Goal: Task Accomplishment & Management: Use online tool/utility

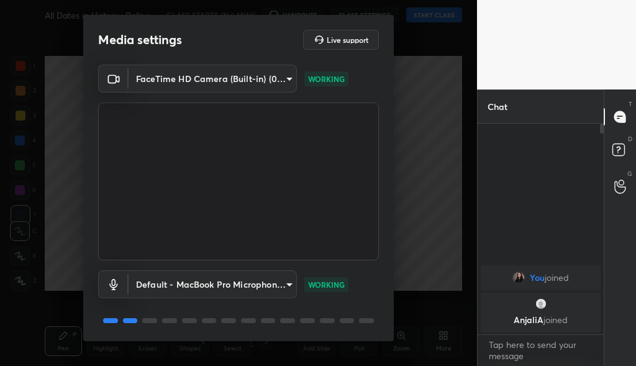
scroll to position [41, 0]
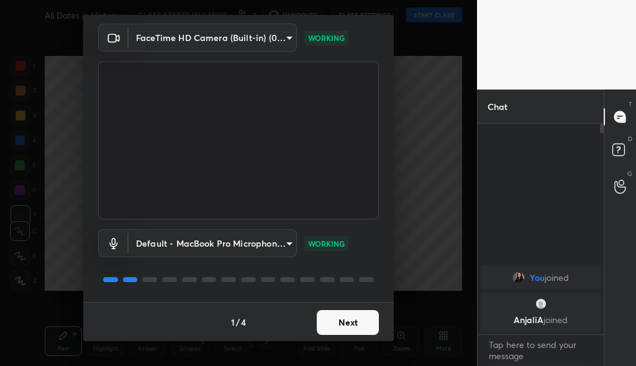
click at [354, 321] on button "Next" at bounding box center [348, 322] width 62 height 25
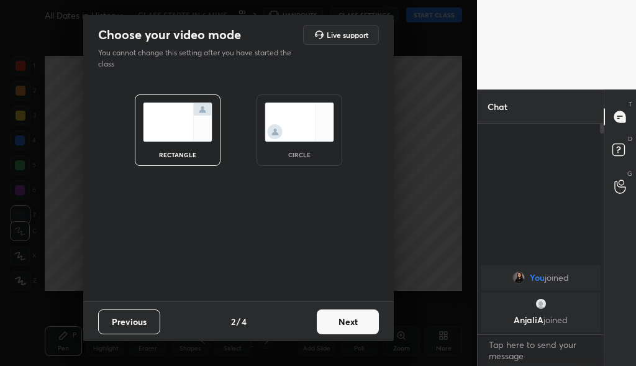
scroll to position [0, 0]
click at [354, 321] on button "Next" at bounding box center [348, 321] width 62 height 25
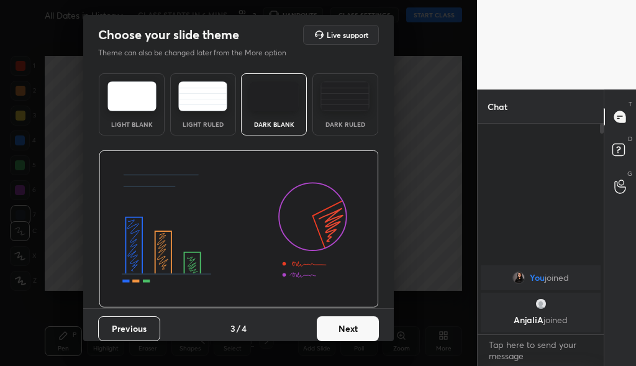
click at [352, 330] on button "Next" at bounding box center [348, 328] width 62 height 25
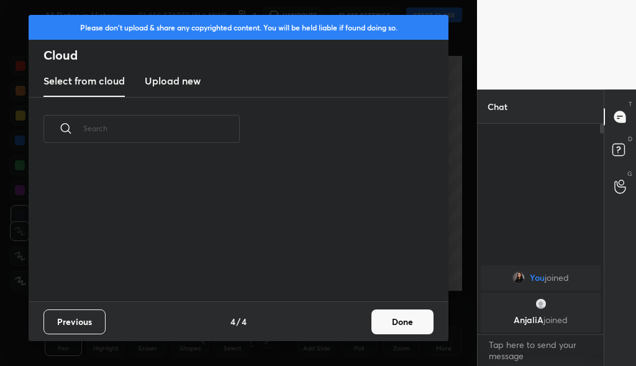
scroll to position [140, 399]
click at [176, 83] on h3 "Upload new" at bounding box center [173, 80] width 56 height 15
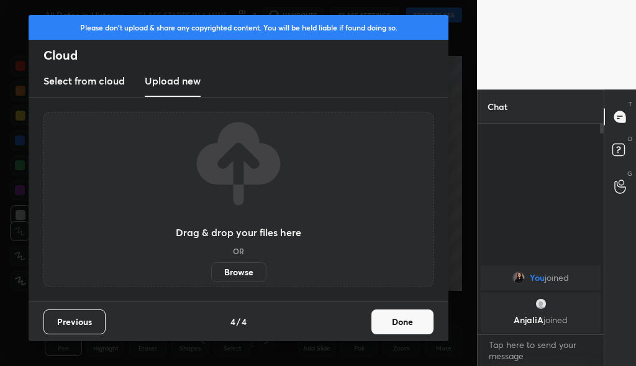
click at [253, 271] on label "Browse" at bounding box center [238, 272] width 55 height 20
click at [211, 271] on input "Browse" at bounding box center [211, 272] width 0 height 20
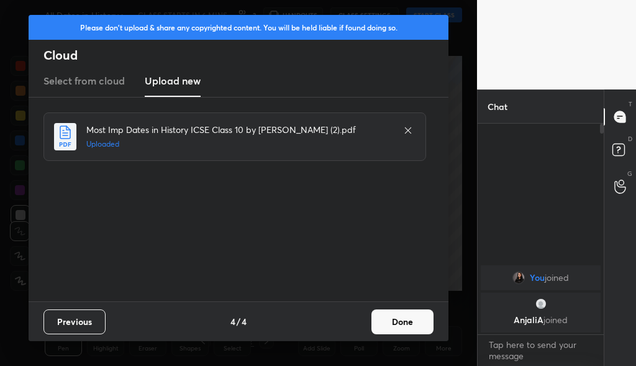
click at [397, 323] on button "Done" at bounding box center [402, 321] width 62 height 25
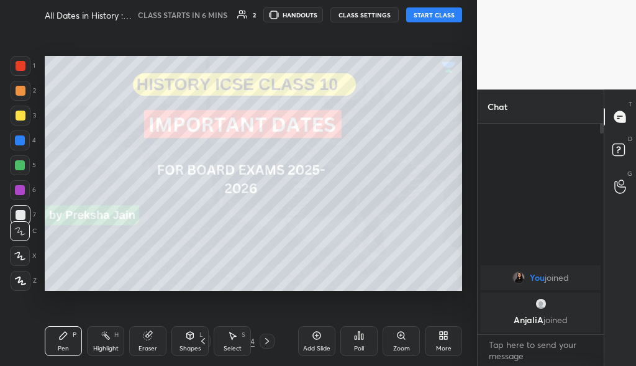
click at [14, 114] on div at bounding box center [21, 116] width 20 height 20
click at [25, 275] on div at bounding box center [21, 281] width 20 height 20
click at [497, 355] on body "1 2 3 4 5 6 7 C X Z C X Z E E Erase all H H All Dates in History : Polls + Gene…" at bounding box center [318, 183] width 636 height 366
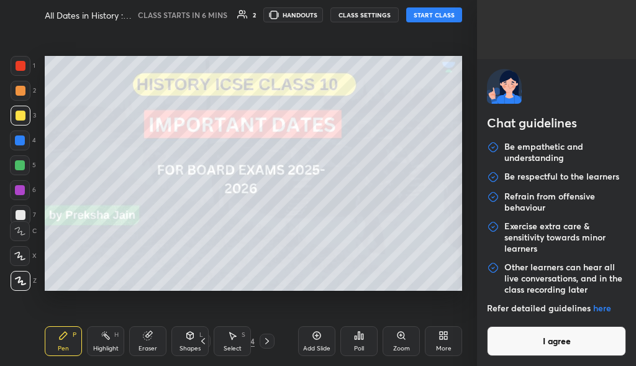
click at [560, 46] on div "Chat guidelines Be empathetic and understanding Be respectful to the learners R…" at bounding box center [556, 183] width 159 height 366
click at [534, 339] on button "I agree" at bounding box center [556, 341] width 139 height 30
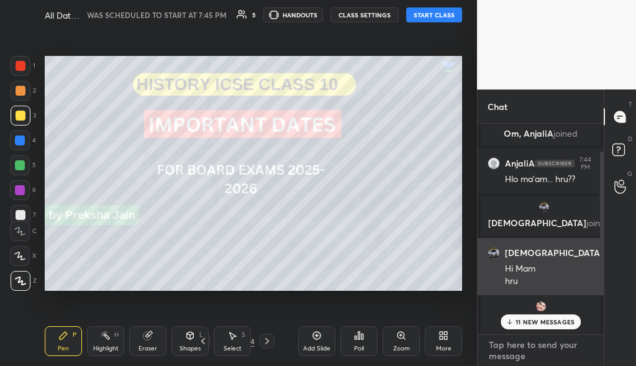
scroll to position [147, 0]
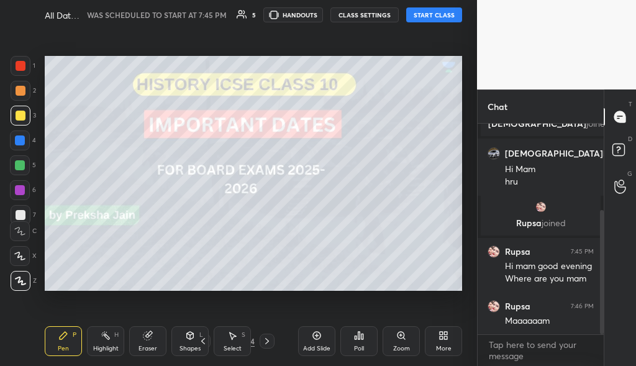
click at [430, 14] on button "START CLASS" at bounding box center [434, 14] width 56 height 15
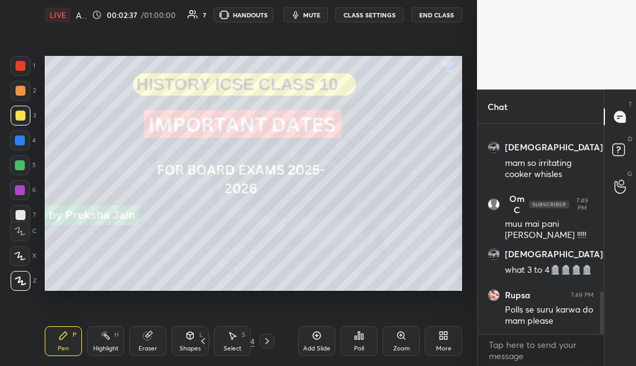
scroll to position [869, 0]
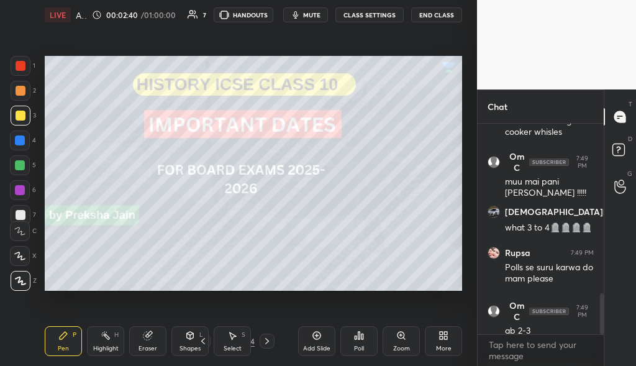
click at [270, 345] on icon at bounding box center [267, 341] width 10 height 10
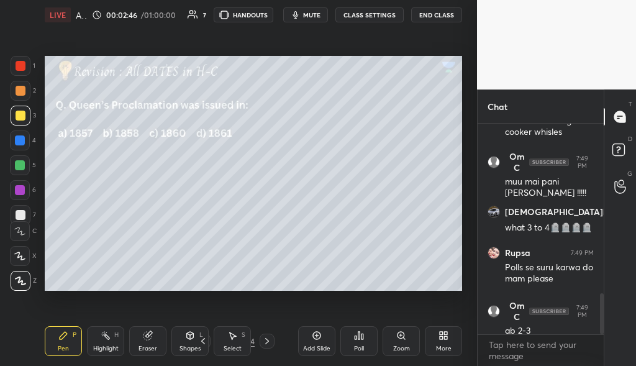
click at [365, 346] on div "Poll" at bounding box center [358, 341] width 37 height 30
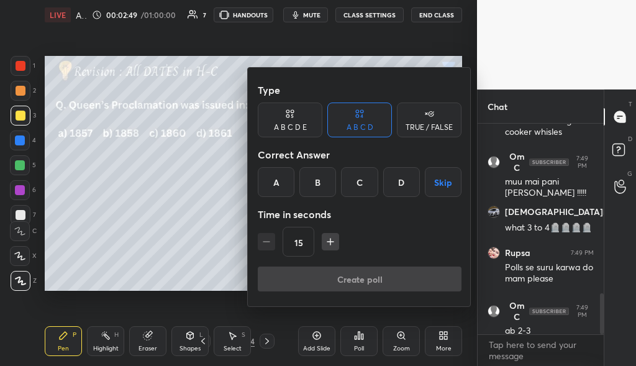
click at [314, 186] on div "B" at bounding box center [317, 182] width 37 height 30
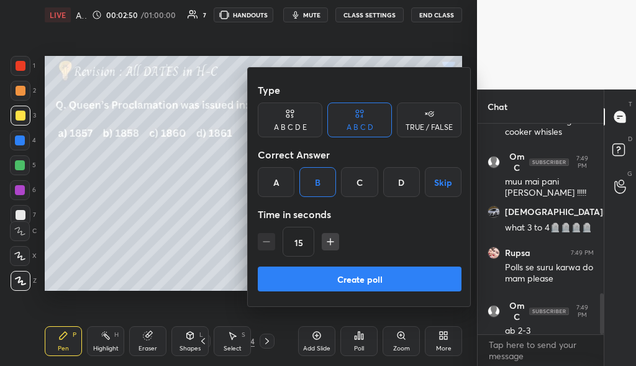
click at [358, 278] on button "Create poll" at bounding box center [360, 278] width 204 height 25
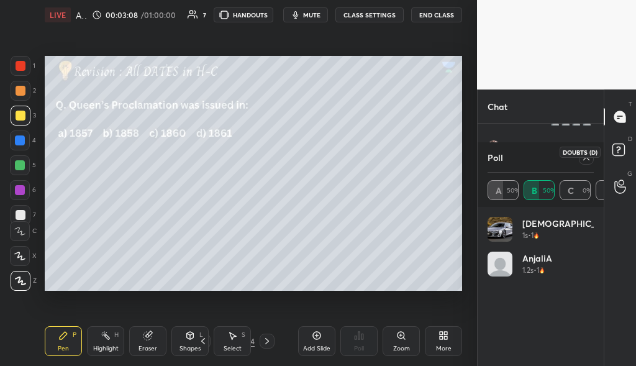
scroll to position [1030, 0]
click at [589, 162] on icon at bounding box center [586, 157] width 10 height 10
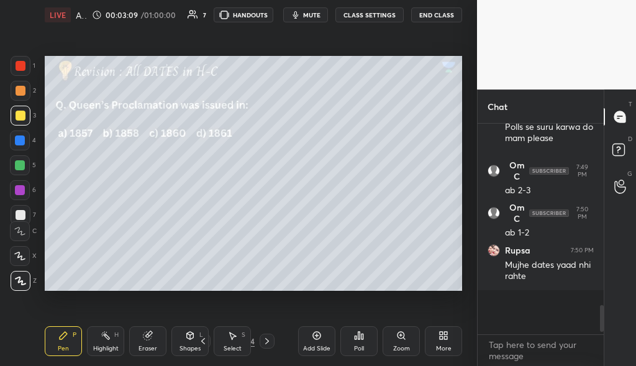
scroll to position [991, 0]
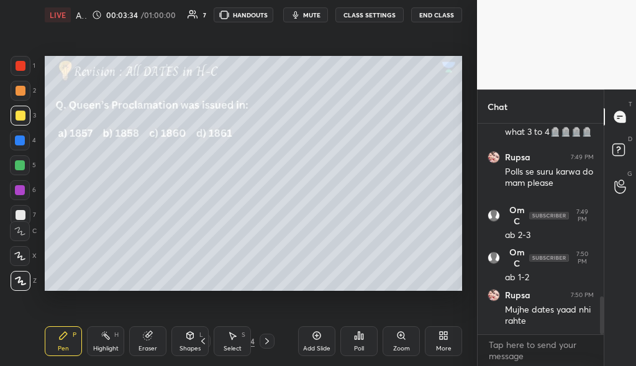
click at [269, 342] on icon at bounding box center [267, 341] width 10 height 10
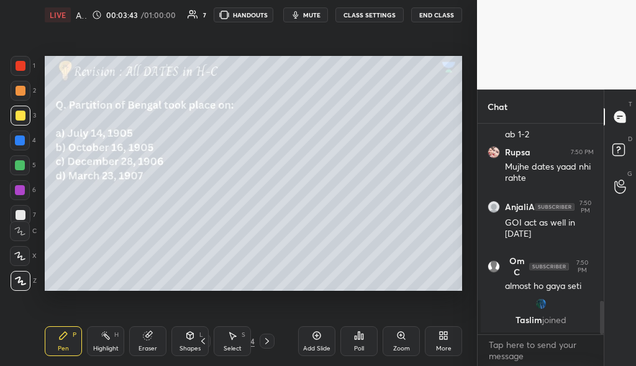
click at [363, 342] on div "Poll" at bounding box center [358, 341] width 37 height 30
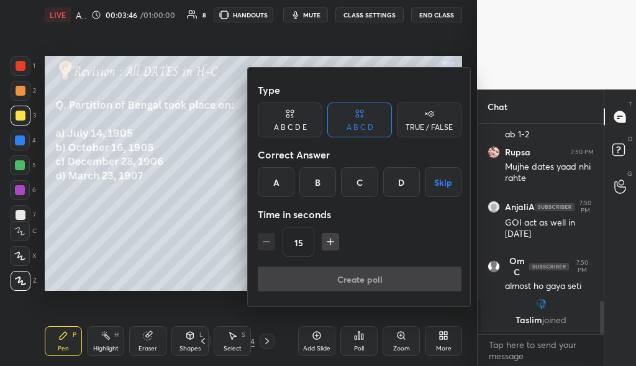
click at [319, 184] on div "B" at bounding box center [317, 182] width 37 height 30
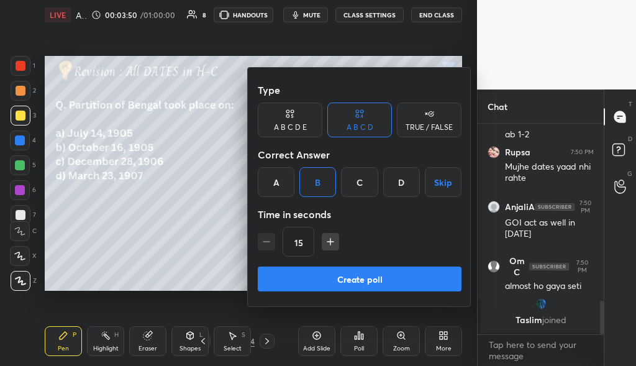
click at [302, 283] on button "Create poll" at bounding box center [360, 278] width 204 height 25
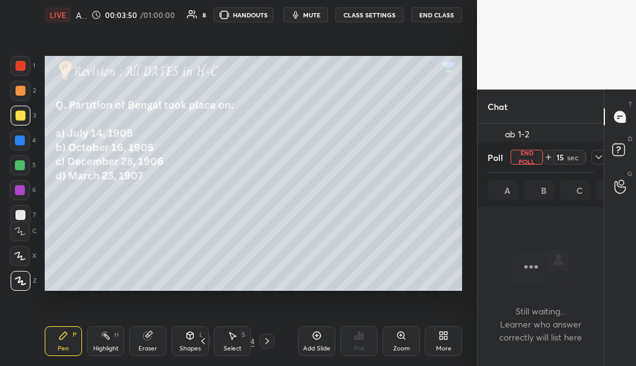
scroll to position [4, 4]
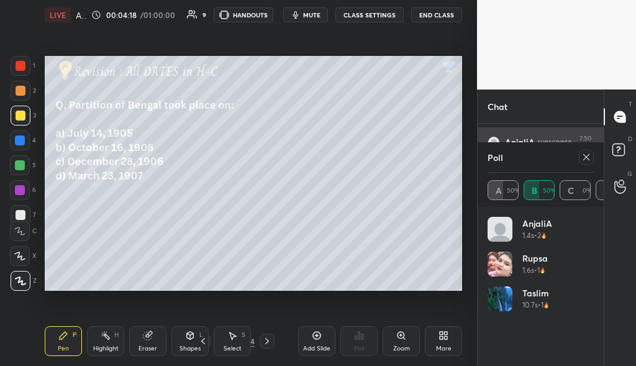
click at [587, 161] on icon at bounding box center [586, 157] width 10 height 10
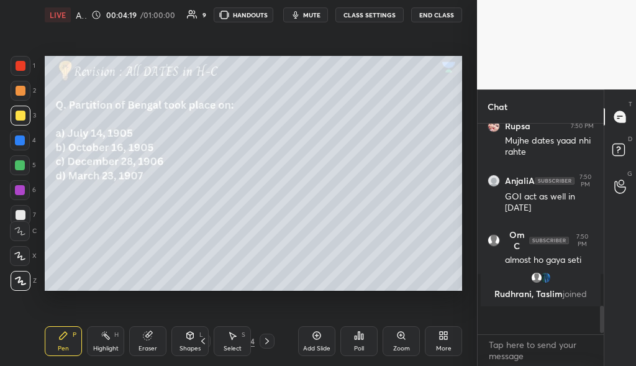
scroll to position [1118, 0]
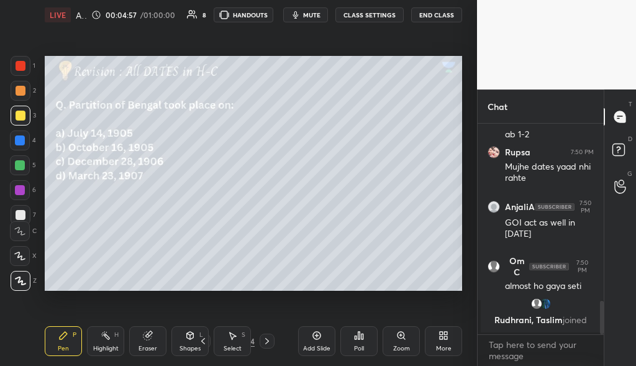
click at [269, 341] on icon at bounding box center [267, 341] width 10 height 10
click at [366, 348] on div "Poll" at bounding box center [358, 341] width 37 height 30
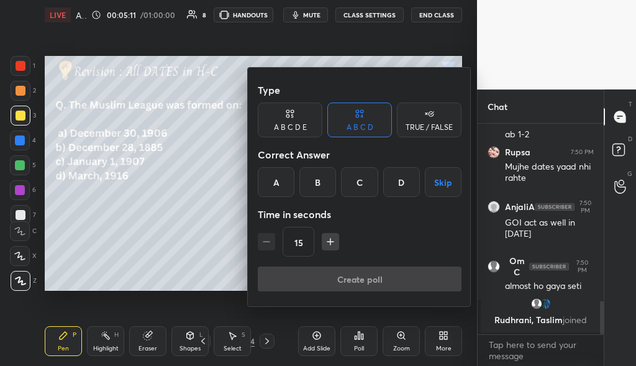
click at [284, 191] on div "A" at bounding box center [276, 182] width 37 height 30
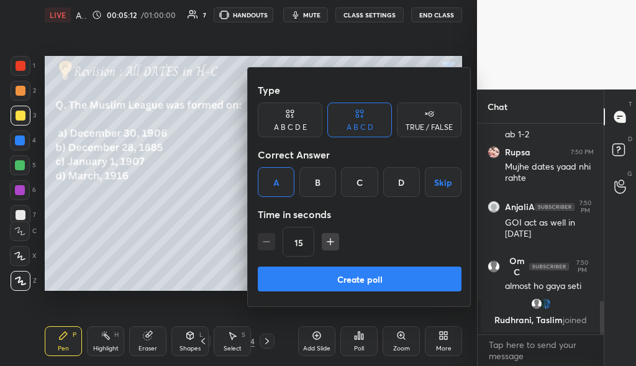
click at [317, 279] on button "Create poll" at bounding box center [360, 278] width 204 height 25
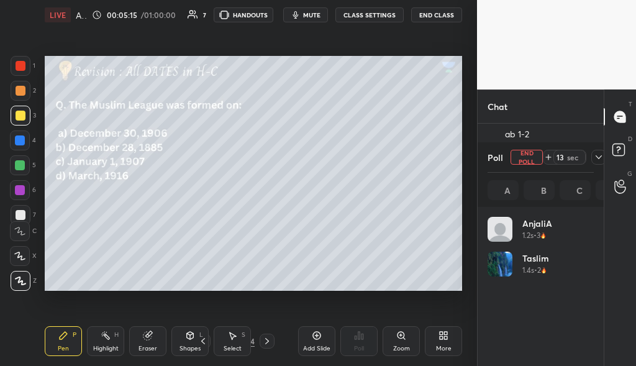
scroll to position [4, 4]
click at [581, 153] on icon at bounding box center [586, 157] width 10 height 10
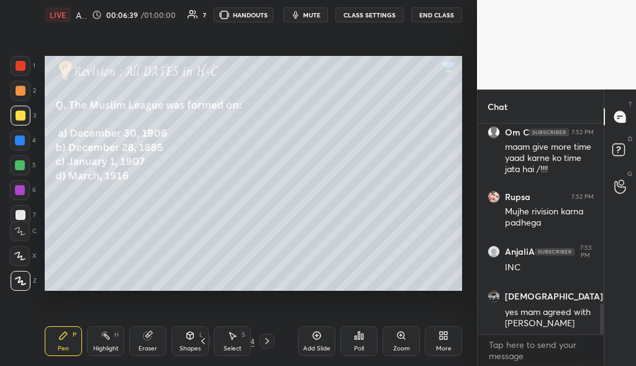
scroll to position [1269, 0]
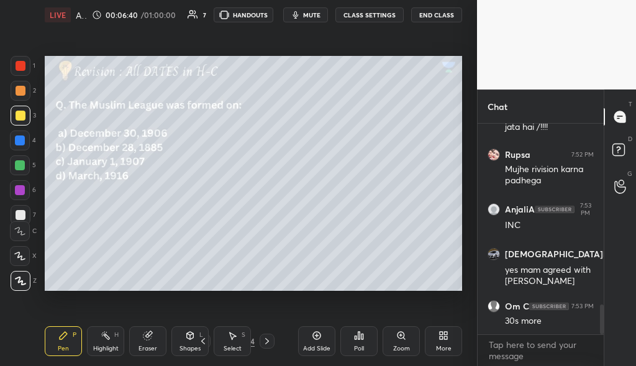
click at [270, 338] on icon at bounding box center [267, 341] width 10 height 10
click at [362, 346] on div "Poll" at bounding box center [359, 348] width 10 height 6
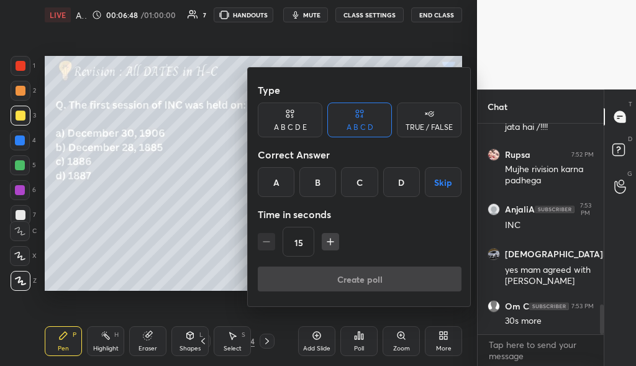
click at [326, 183] on div "B" at bounding box center [317, 182] width 37 height 30
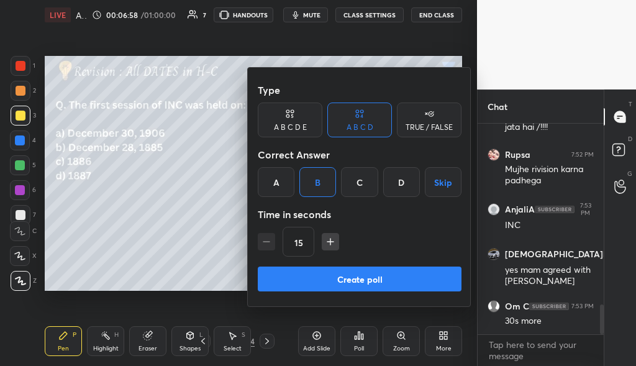
click at [376, 277] on button "Create poll" at bounding box center [360, 278] width 204 height 25
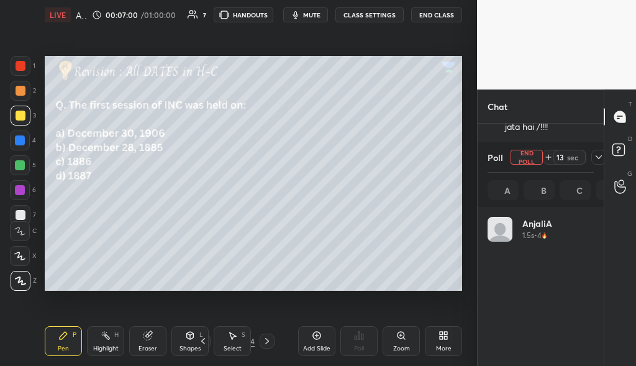
scroll to position [145, 102]
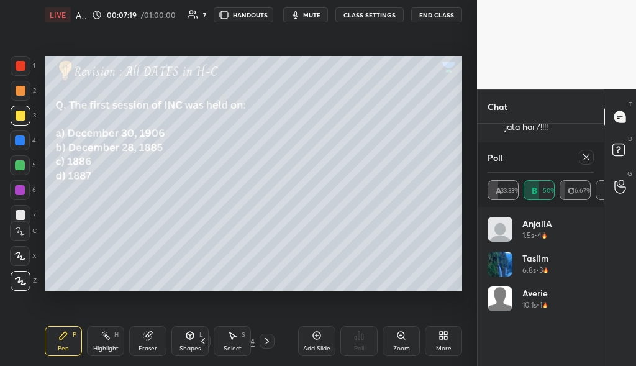
click at [586, 159] on icon at bounding box center [586, 157] width 10 height 10
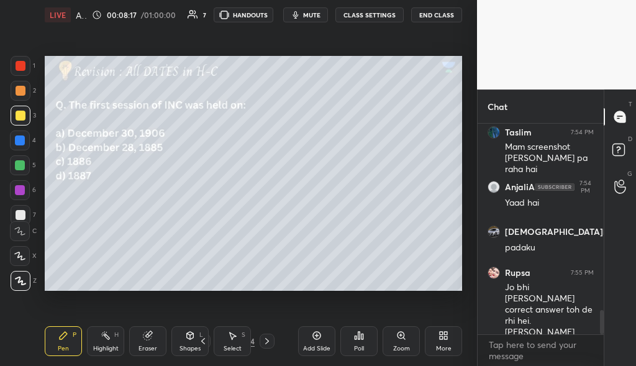
scroll to position [1635, 0]
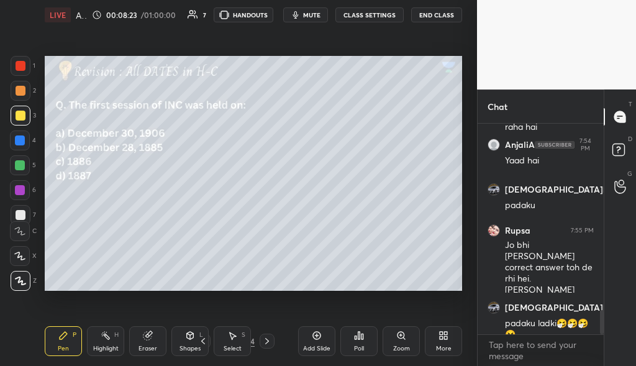
click at [272, 343] on div at bounding box center [267, 341] width 15 height 15
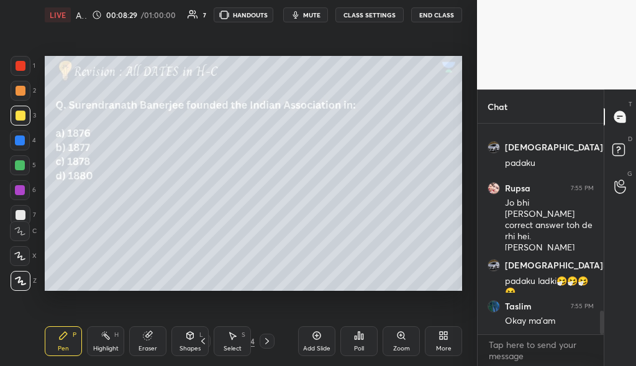
click at [360, 348] on div "Poll" at bounding box center [359, 348] width 10 height 6
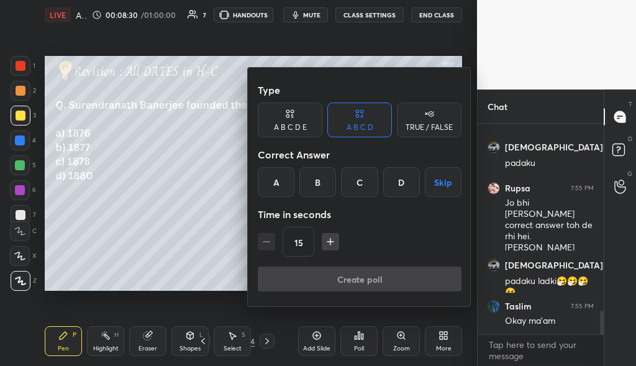
click at [281, 184] on div "A" at bounding box center [276, 182] width 37 height 30
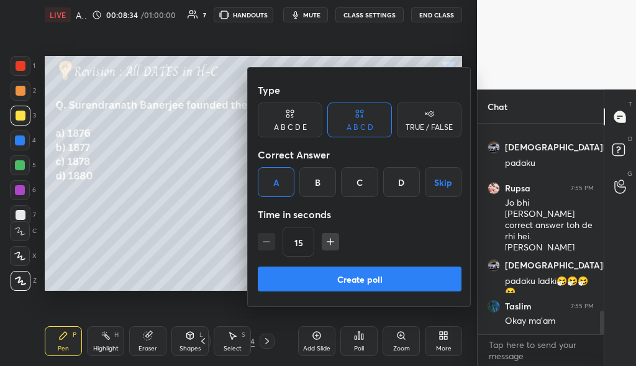
click at [384, 280] on button "Create poll" at bounding box center [360, 278] width 204 height 25
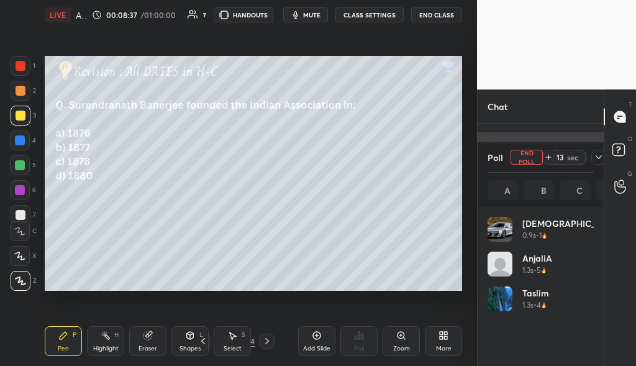
scroll to position [145, 102]
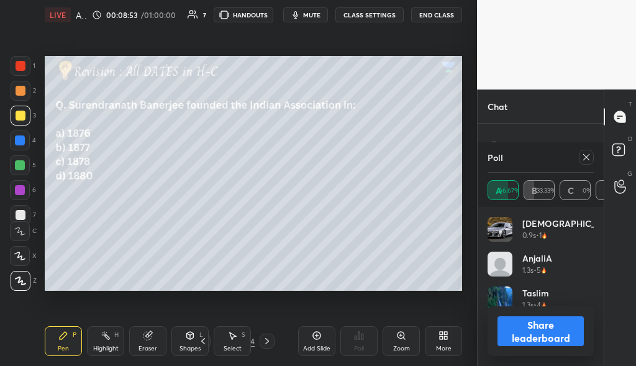
click at [555, 330] on button "Share leaderboard" at bounding box center [540, 331] width 86 height 30
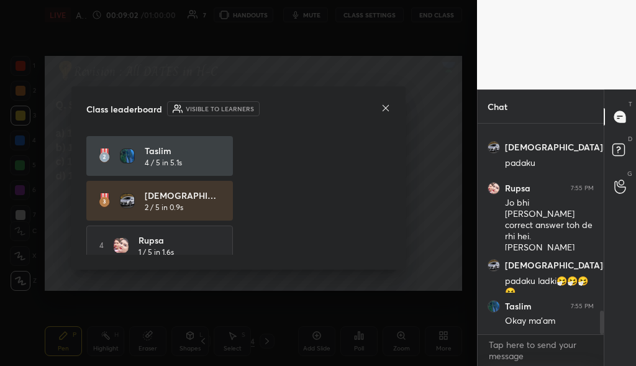
scroll to position [40, 0]
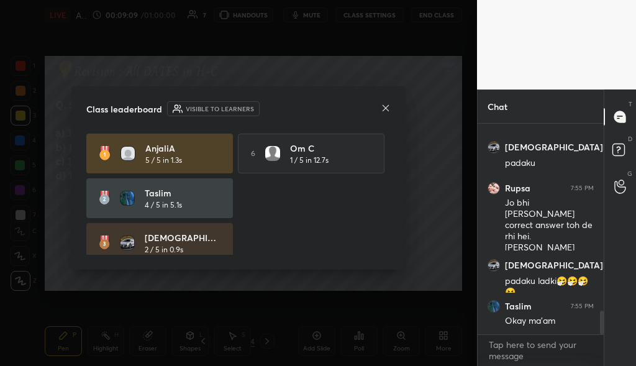
click at [386, 106] on icon at bounding box center [386, 108] width 6 height 6
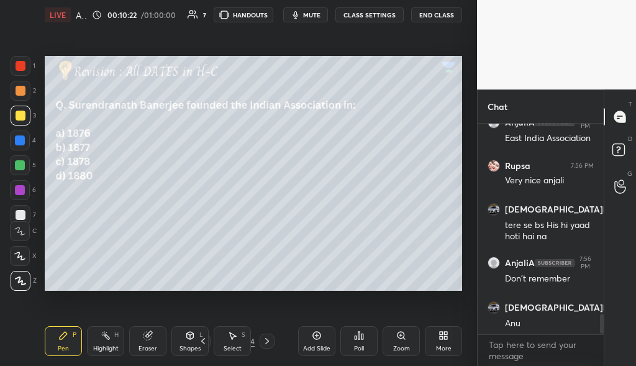
scroll to position [2000, 0]
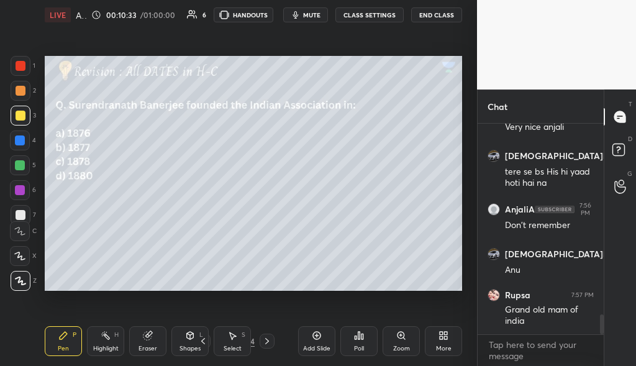
click at [270, 342] on icon at bounding box center [267, 341] width 10 height 10
click at [363, 344] on div "Poll" at bounding box center [358, 341] width 37 height 30
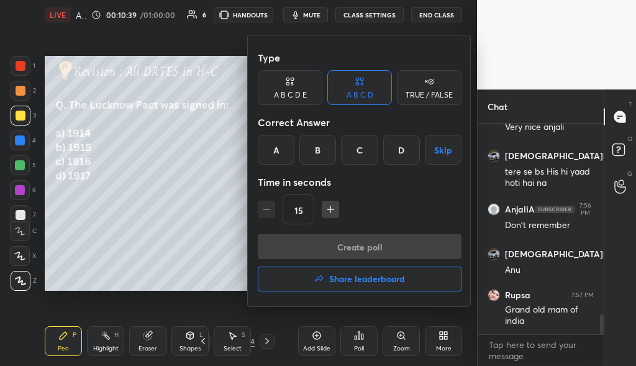
click at [365, 152] on div "C" at bounding box center [359, 150] width 37 height 30
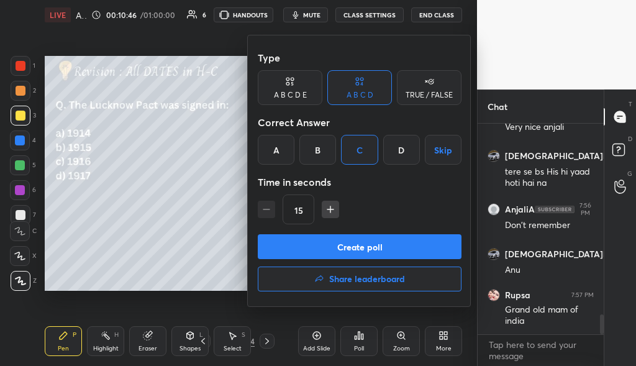
click at [381, 252] on button "Create poll" at bounding box center [360, 246] width 204 height 25
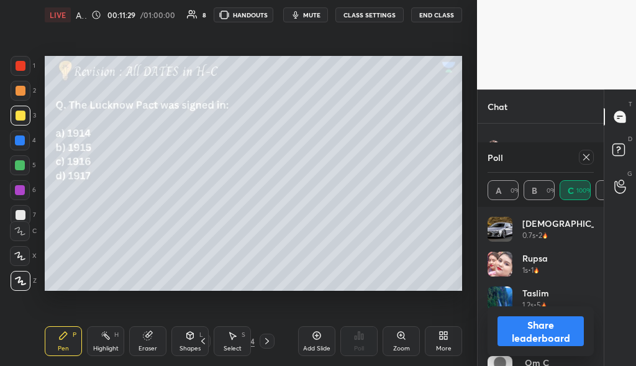
scroll to position [2191, 0]
drag, startPoint x: 588, startPoint y: 158, endPoint x: 554, endPoint y: 170, distance: 36.1
click at [588, 157] on icon at bounding box center [586, 157] width 10 height 10
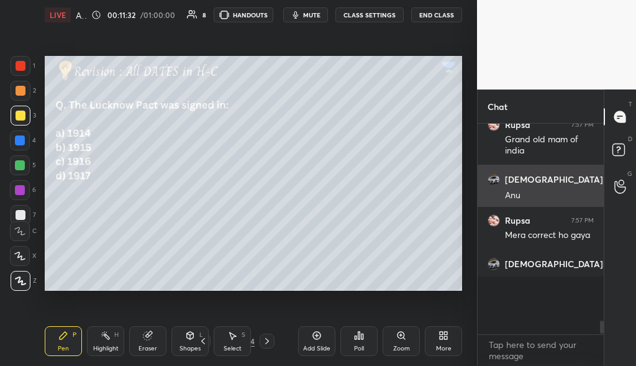
scroll to position [201, 122]
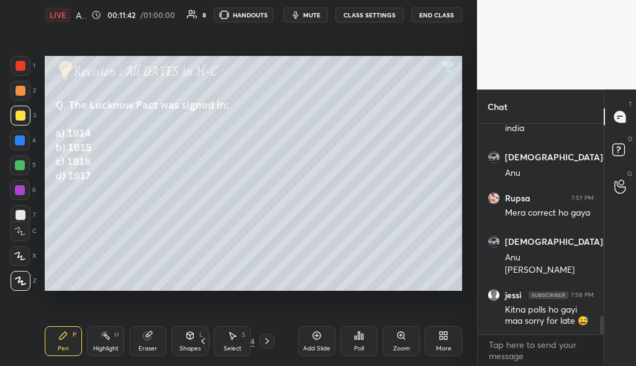
click at [270, 343] on icon at bounding box center [267, 341] width 10 height 10
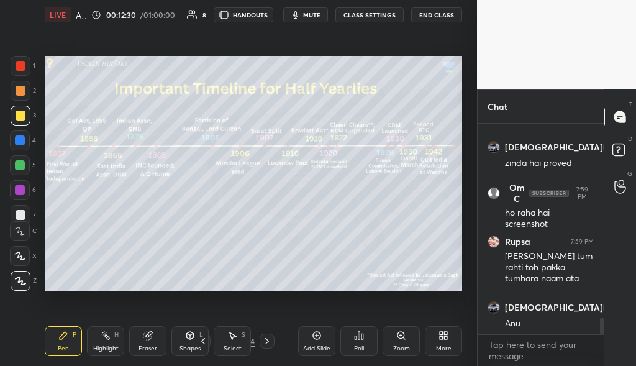
scroll to position [2482, 0]
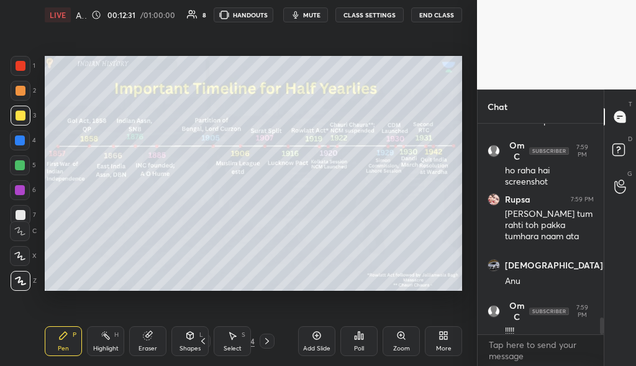
click at [268, 338] on icon at bounding box center [267, 341] width 10 height 10
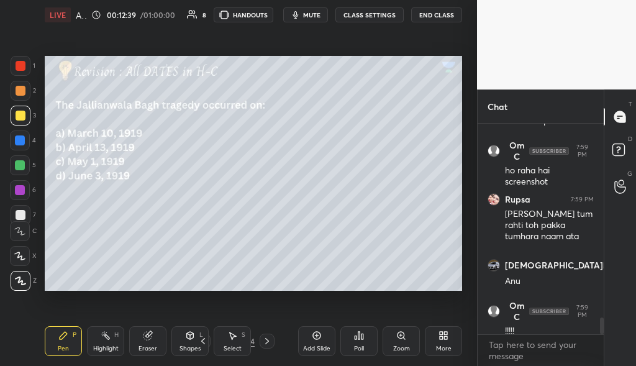
click at [363, 342] on div "Poll" at bounding box center [358, 341] width 37 height 30
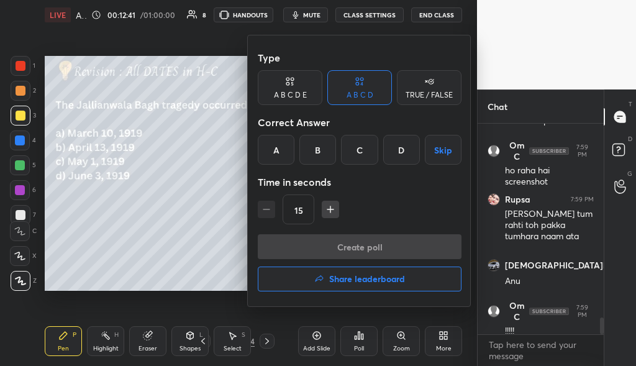
click at [320, 153] on div "B" at bounding box center [317, 150] width 37 height 30
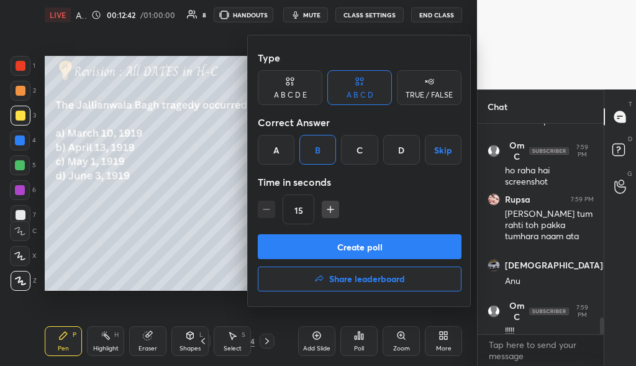
click at [372, 250] on button "Create poll" at bounding box center [360, 246] width 204 height 25
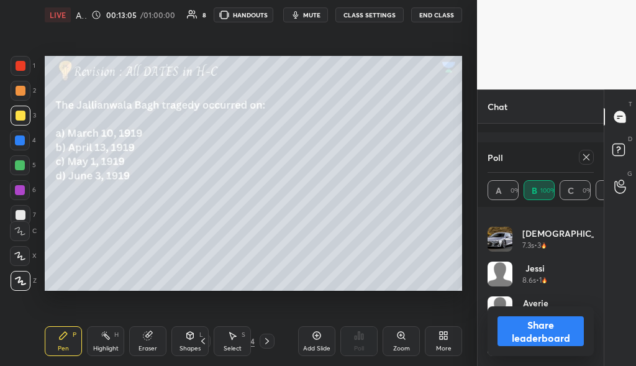
scroll to position [2589, 0]
click at [585, 153] on icon at bounding box center [586, 157] width 10 height 10
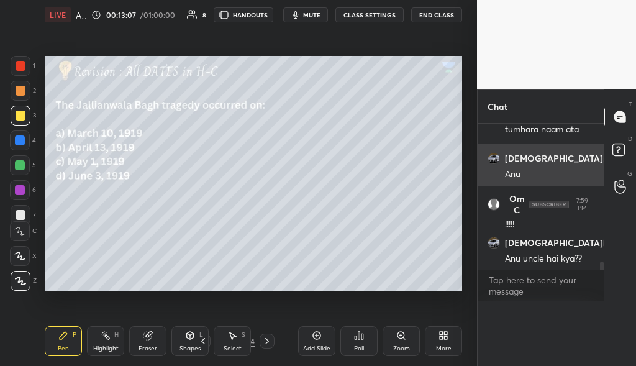
scroll to position [201, 122]
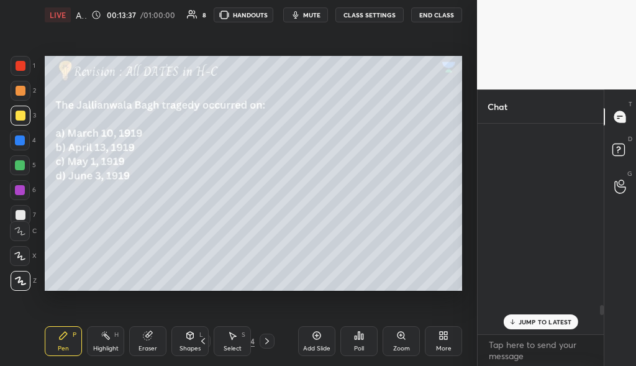
click at [539, 324] on p "JUMP TO LATEST" at bounding box center [545, 321] width 53 height 7
click at [622, 154] on rect at bounding box center [618, 150] width 12 height 12
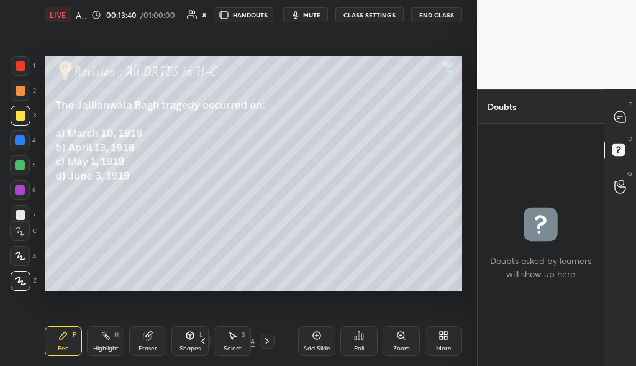
click at [623, 98] on div "T Messages (T) D Doubts (D) G Raise Hand (G)" at bounding box center [620, 227] width 32 height 276
click at [622, 120] on icon at bounding box center [619, 116] width 11 height 11
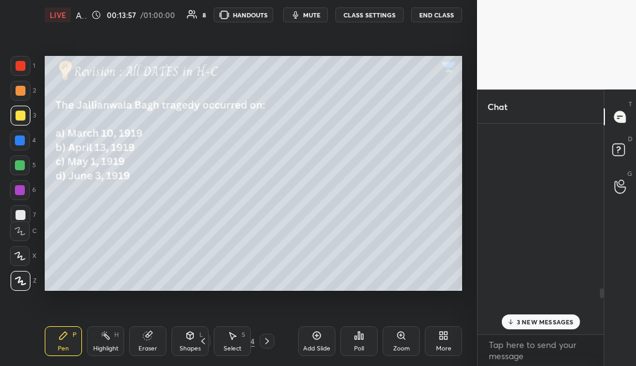
click at [532, 315] on div "3 NEW MESSAGES" at bounding box center [540, 321] width 78 height 15
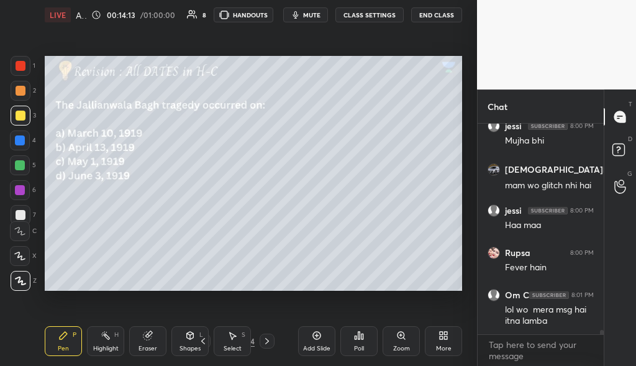
click at [264, 344] on icon at bounding box center [267, 341] width 10 height 10
click at [365, 335] on div "Poll" at bounding box center [358, 341] width 37 height 30
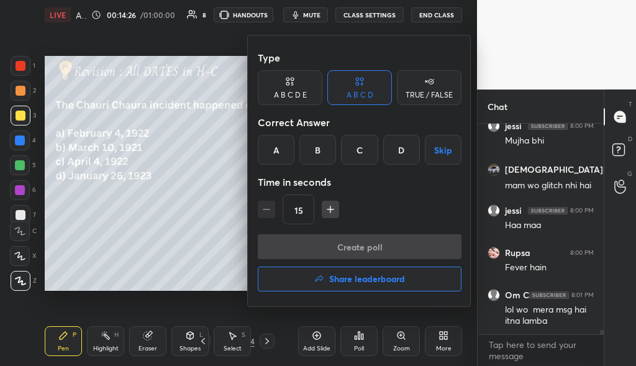
click at [272, 157] on div "A" at bounding box center [276, 150] width 37 height 30
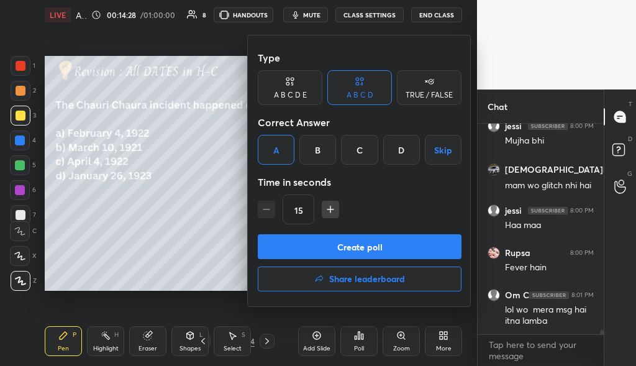
click at [352, 241] on button "Create poll" at bounding box center [360, 246] width 204 height 25
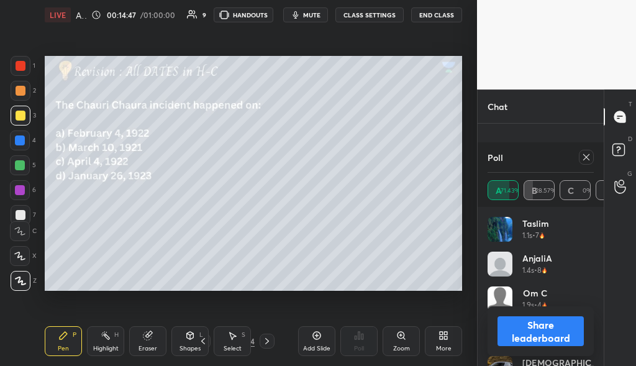
scroll to position [25, 0]
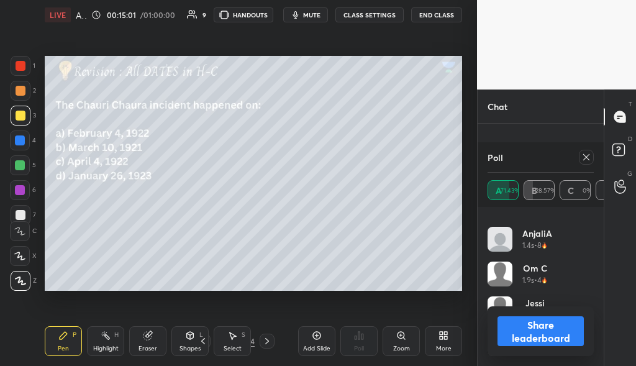
click at [589, 157] on icon at bounding box center [586, 157] width 10 height 10
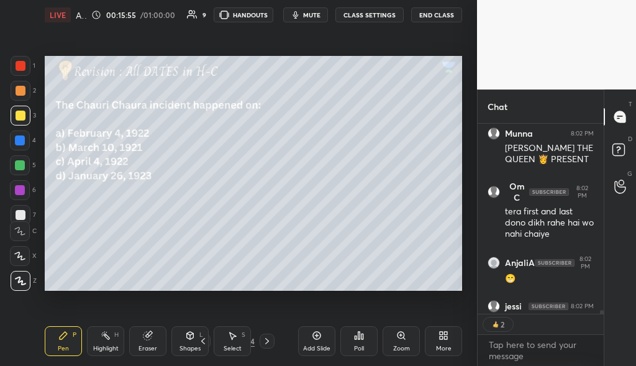
scroll to position [10143, 0]
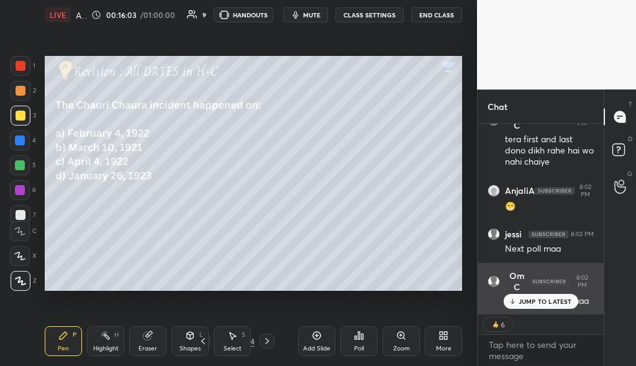
click at [516, 301] on icon at bounding box center [512, 300] width 8 height 7
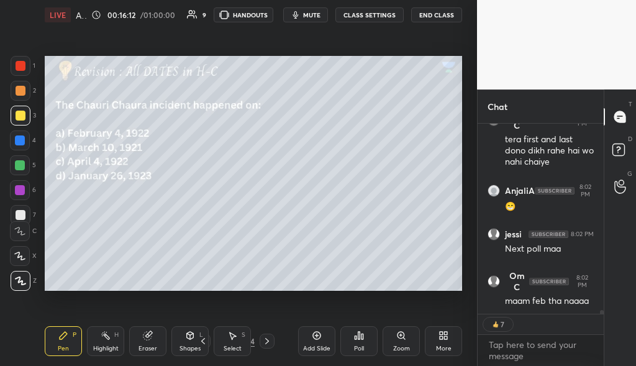
drag, startPoint x: 269, startPoint y: 342, endPoint x: 263, endPoint y: 351, distance: 10.7
click at [269, 343] on icon at bounding box center [267, 341] width 10 height 10
click at [354, 338] on icon at bounding box center [359, 335] width 10 height 10
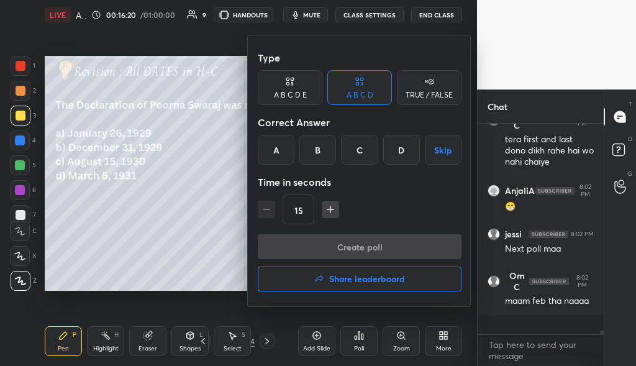
scroll to position [10123, 0]
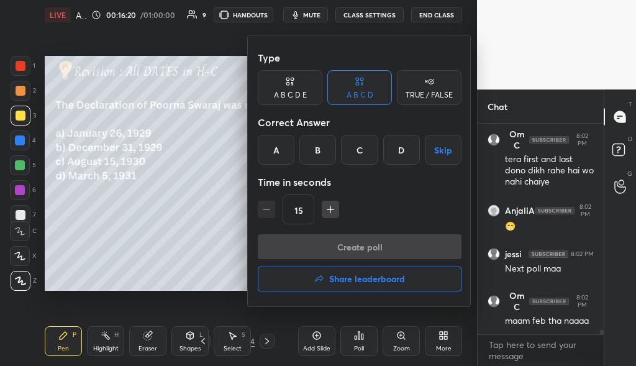
click at [276, 152] on div "A" at bounding box center [276, 150] width 37 height 30
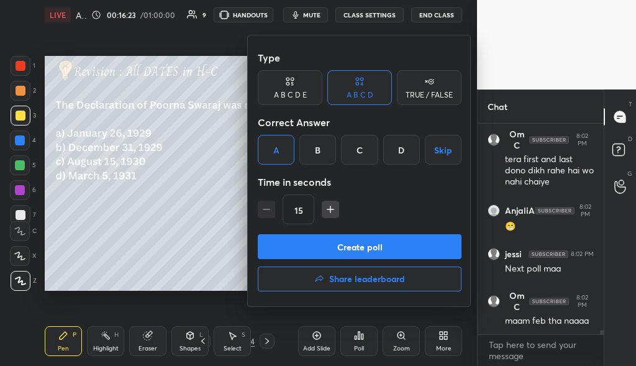
drag, startPoint x: 361, startPoint y: 248, endPoint x: 350, endPoint y: 253, distance: 11.7
click at [361, 247] on button "Create poll" at bounding box center [360, 246] width 204 height 25
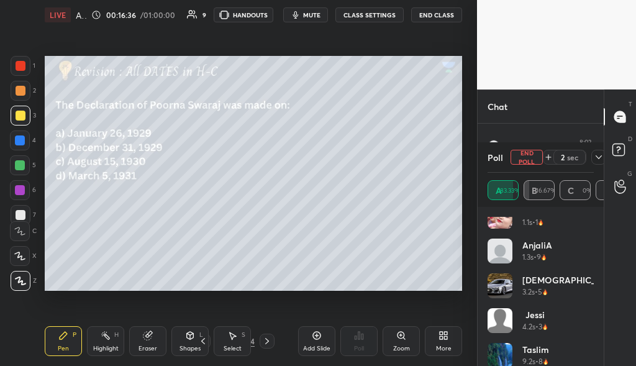
scroll to position [0, 0]
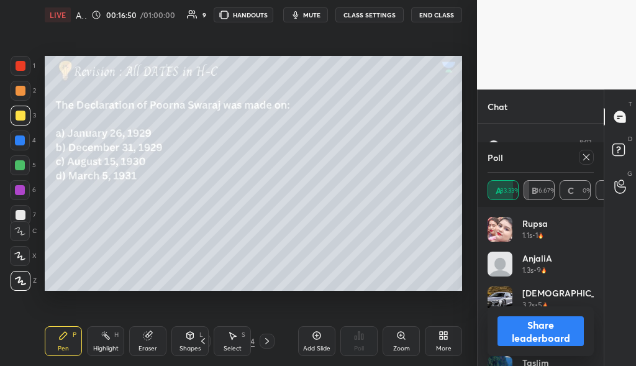
click at [590, 160] on icon at bounding box center [586, 157] width 10 height 10
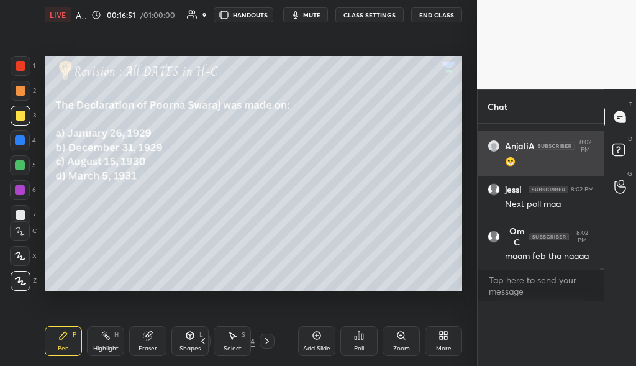
scroll to position [4, 4]
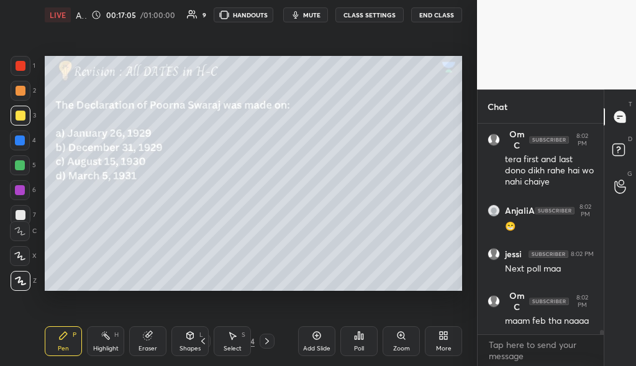
click at [268, 346] on icon at bounding box center [267, 341] width 10 height 10
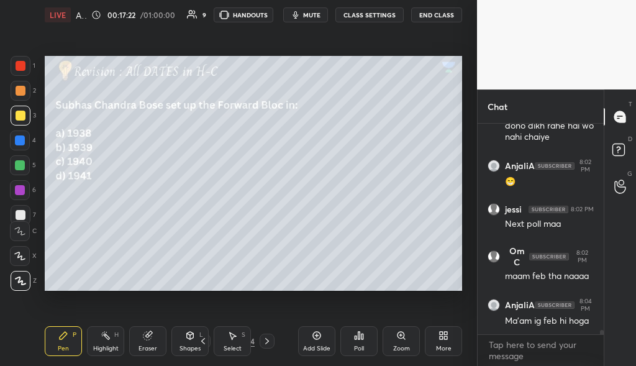
click at [362, 340] on icon at bounding box center [359, 335] width 10 height 10
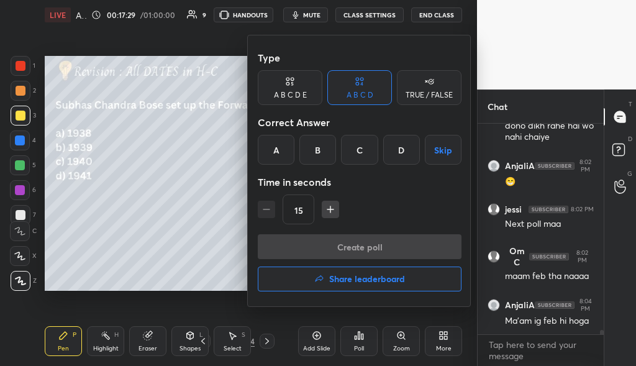
click at [313, 143] on div "B" at bounding box center [317, 150] width 37 height 30
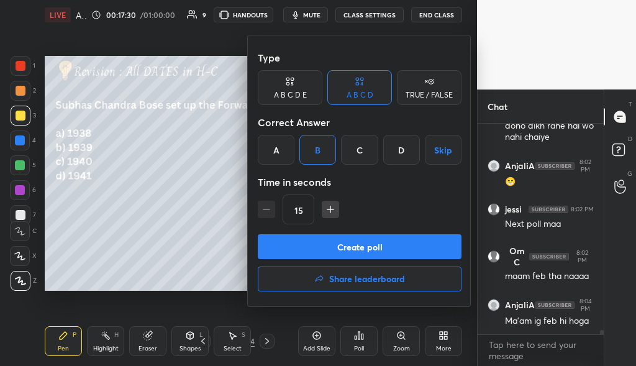
click at [358, 253] on button "Create poll" at bounding box center [360, 246] width 204 height 25
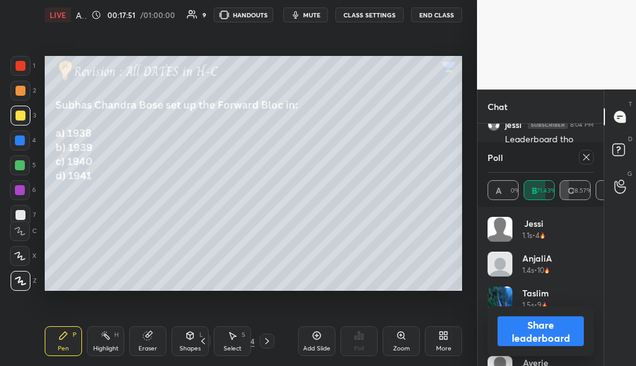
scroll to position [25, 0]
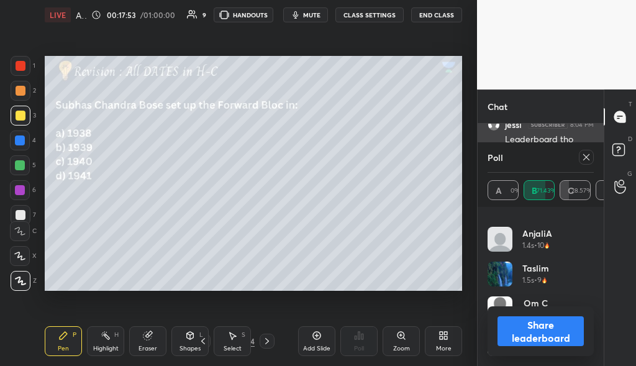
click at [586, 160] on icon at bounding box center [586, 157] width 10 height 10
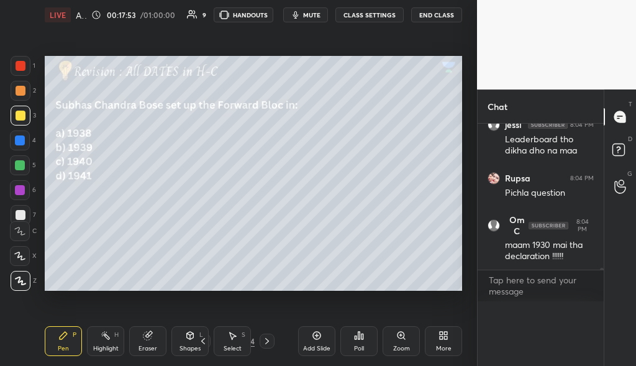
scroll to position [195, 122]
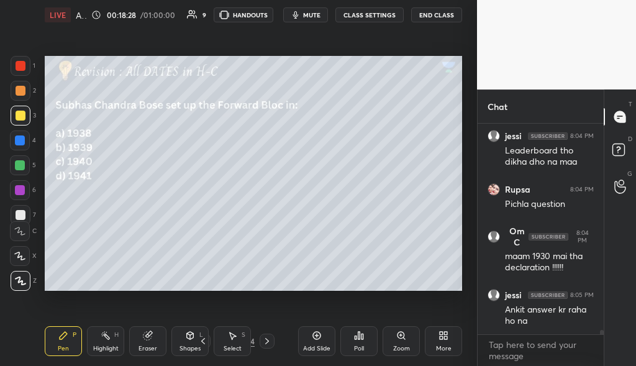
click at [355, 343] on div "Poll" at bounding box center [358, 341] width 37 height 30
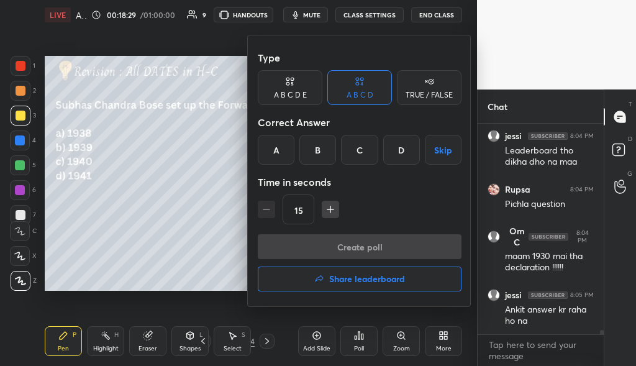
click at [377, 282] on h4 "Share leaderboard" at bounding box center [367, 279] width 76 height 9
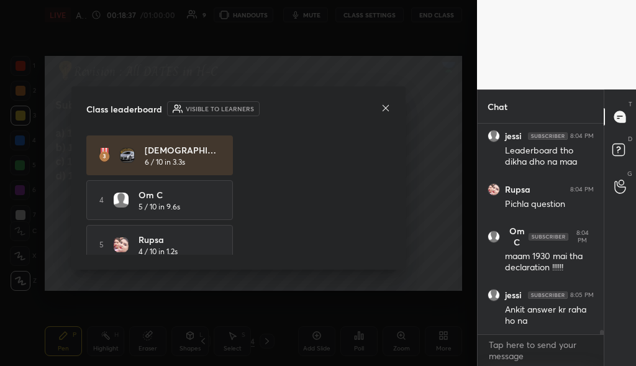
scroll to position [0, 0]
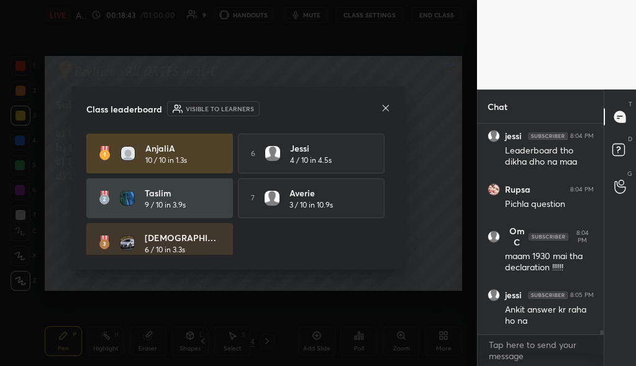
click at [385, 109] on icon at bounding box center [386, 108] width 10 height 10
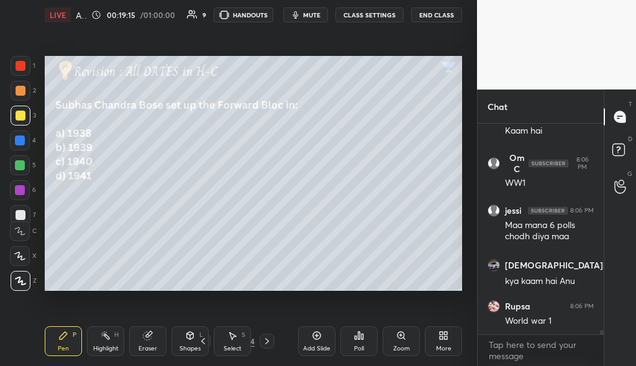
scroll to position [10712, 0]
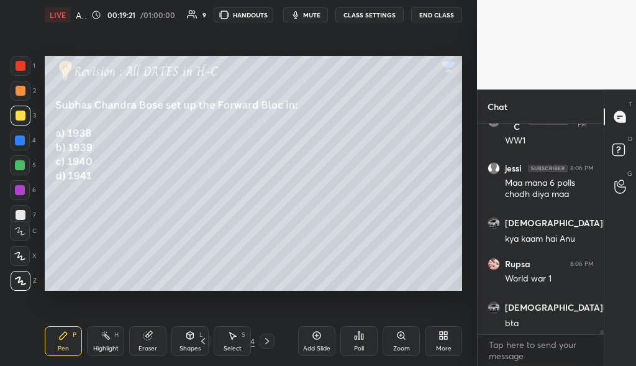
click at [267, 340] on icon at bounding box center [267, 341] width 10 height 10
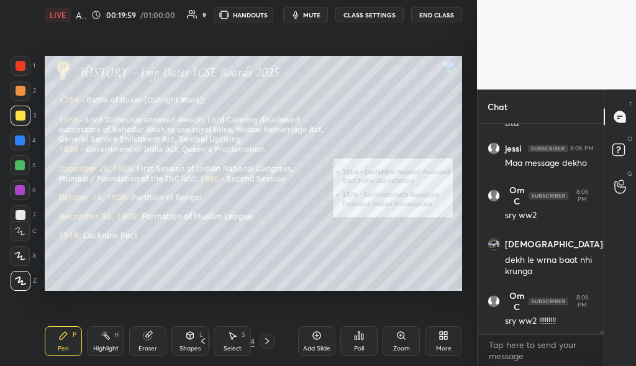
scroll to position [10957, 0]
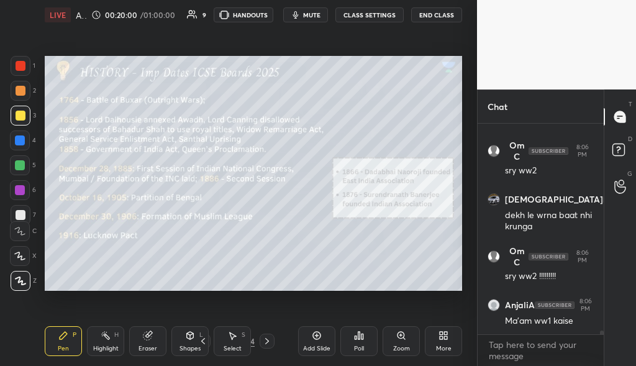
click at [271, 342] on icon at bounding box center [267, 341] width 10 height 10
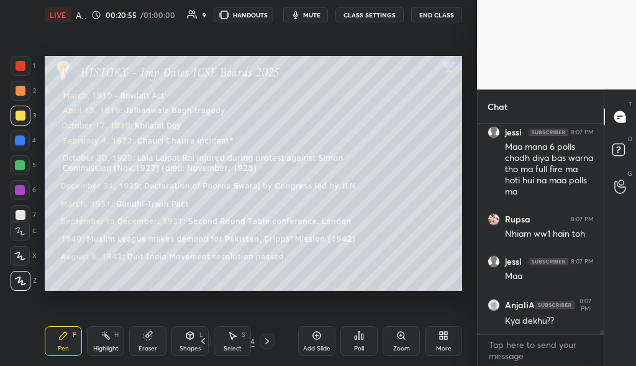
scroll to position [3524, 0]
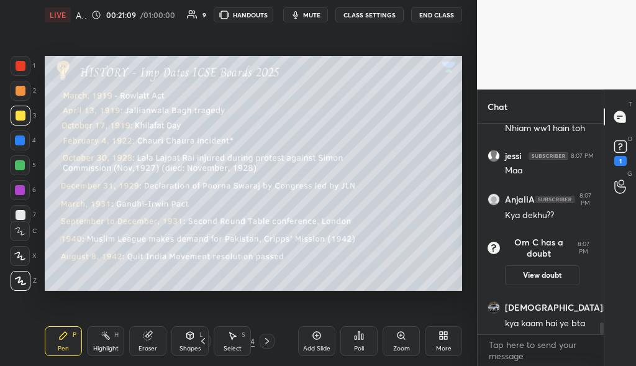
click at [270, 341] on icon at bounding box center [267, 341] width 10 height 10
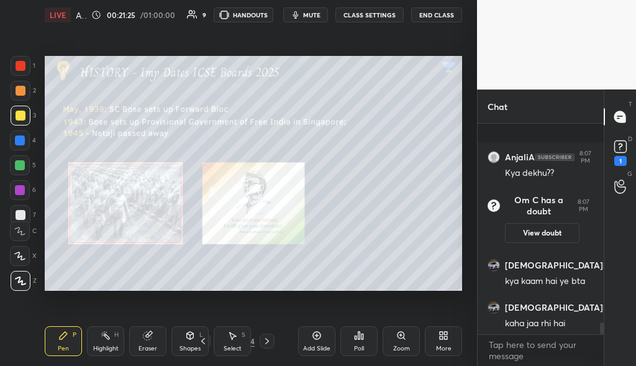
scroll to position [3642, 0]
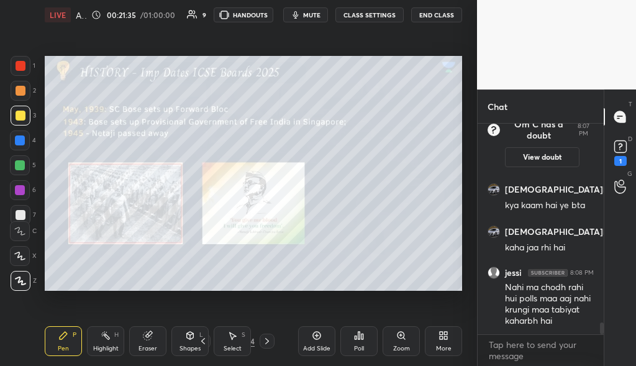
click at [270, 340] on icon at bounding box center [267, 341] width 10 height 10
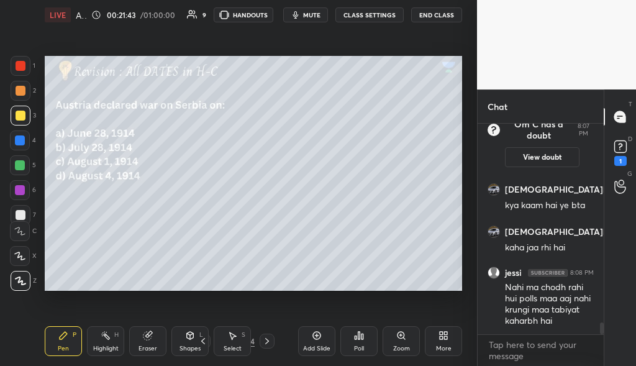
click at [363, 341] on div "Poll" at bounding box center [358, 341] width 37 height 30
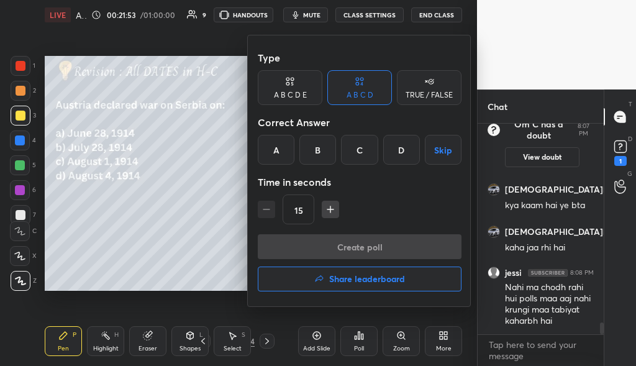
click at [319, 152] on div "B" at bounding box center [317, 150] width 37 height 30
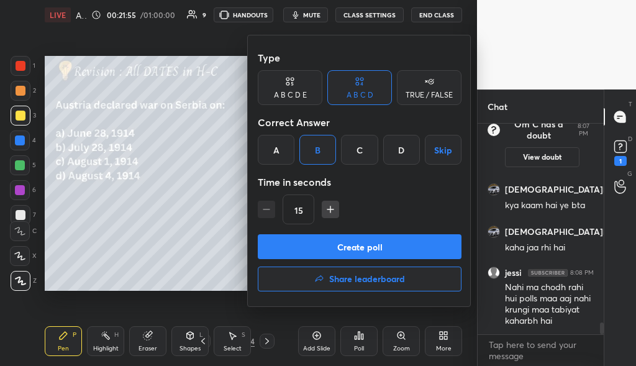
click at [348, 246] on button "Create poll" at bounding box center [360, 246] width 204 height 25
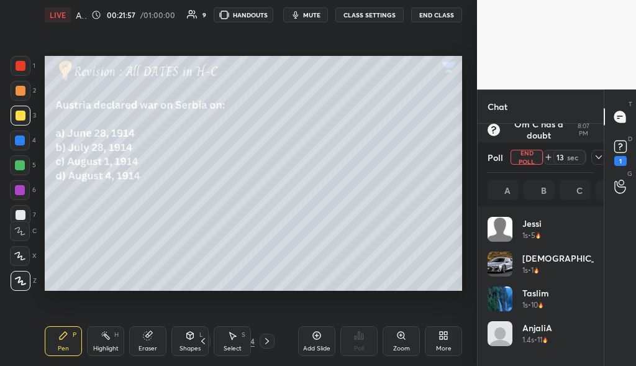
scroll to position [145, 102]
click at [624, 147] on rect at bounding box center [620, 147] width 12 height 12
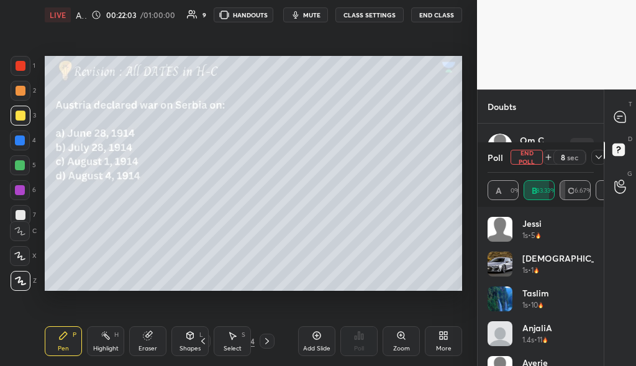
click at [596, 155] on icon at bounding box center [599, 157] width 10 height 10
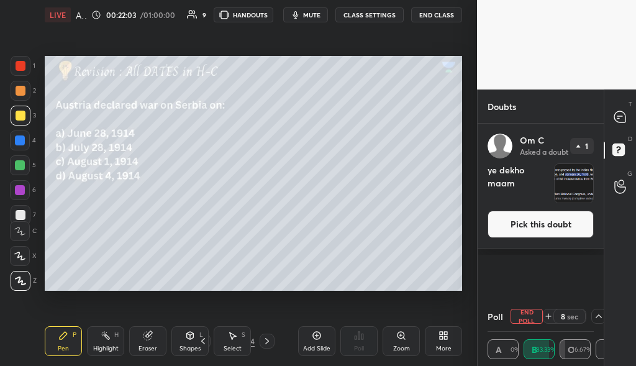
scroll to position [1, 4]
click at [620, 121] on icon at bounding box center [619, 116] width 11 height 11
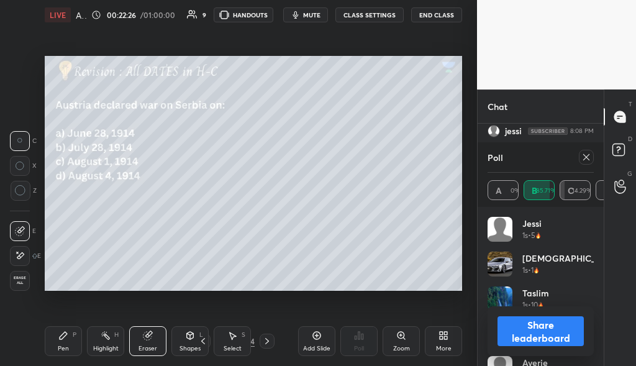
scroll to position [3828, 0]
click at [68, 334] on div "Pen P" at bounding box center [63, 341] width 37 height 30
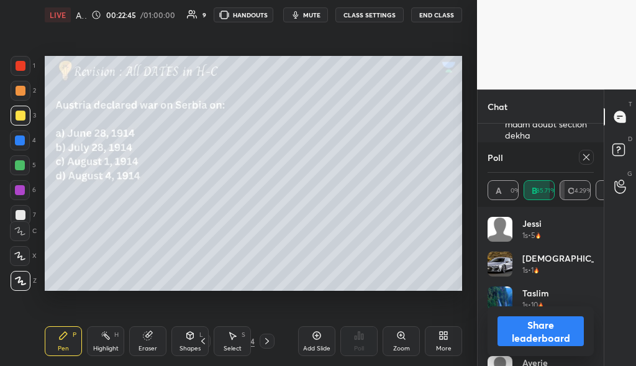
click at [586, 165] on div "Poll" at bounding box center [541, 157] width 106 height 30
click at [586, 163] on div at bounding box center [586, 157] width 15 height 15
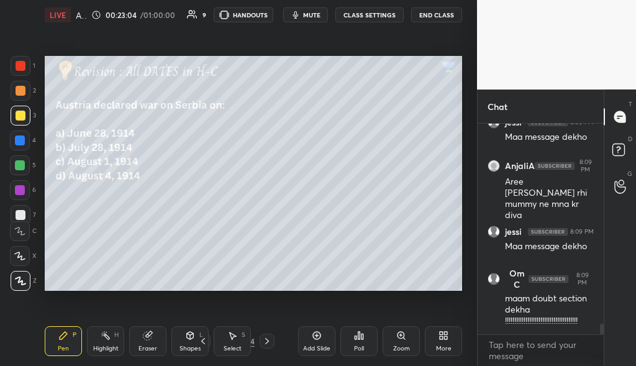
click at [268, 340] on icon at bounding box center [267, 341] width 4 height 6
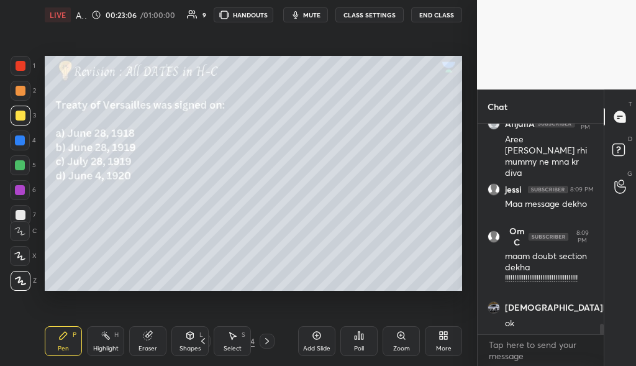
click at [358, 338] on icon at bounding box center [359, 335] width 2 height 7
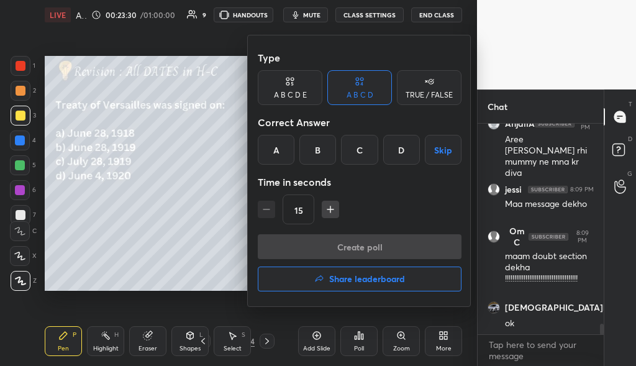
click at [328, 152] on div "B" at bounding box center [317, 150] width 37 height 30
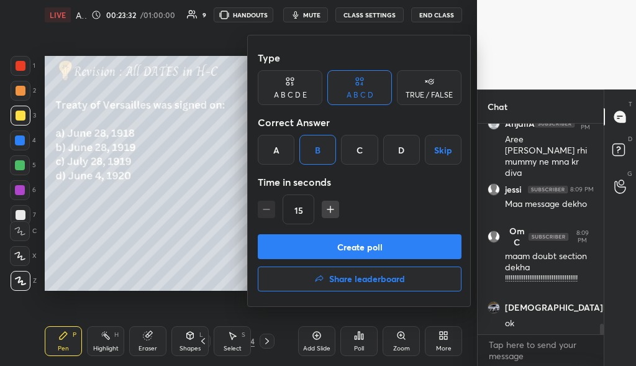
click at [314, 244] on button "Create poll" at bounding box center [360, 246] width 204 height 25
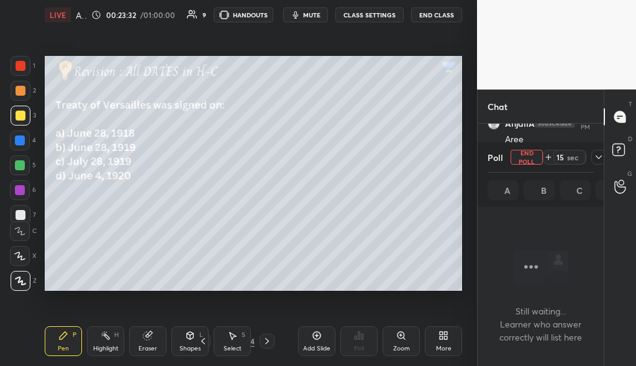
scroll to position [4, 4]
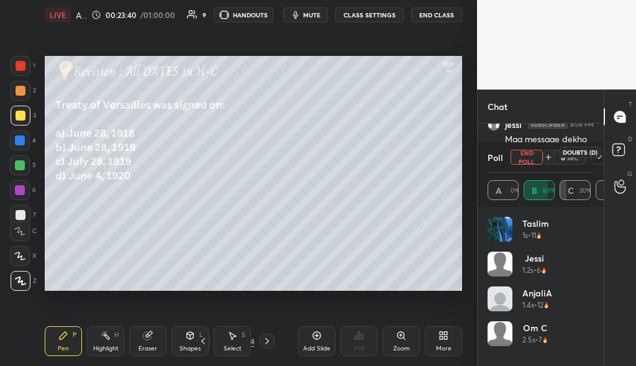
click at [621, 151] on rect at bounding box center [618, 150] width 12 height 12
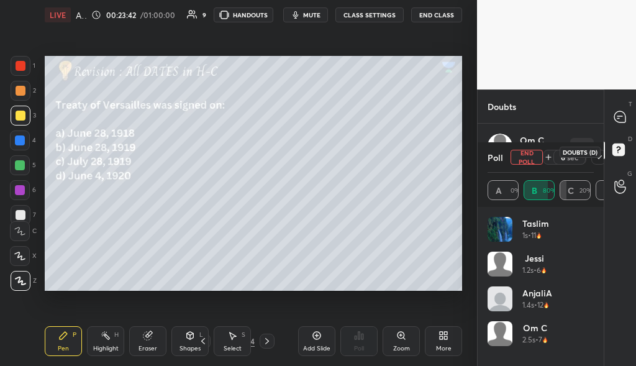
click at [620, 145] on rect at bounding box center [618, 150] width 12 height 12
click at [620, 118] on icon at bounding box center [619, 116] width 11 height 11
click at [624, 143] on icon at bounding box center [620, 151] width 22 height 22
click at [620, 108] on div at bounding box center [620, 117] width 25 height 22
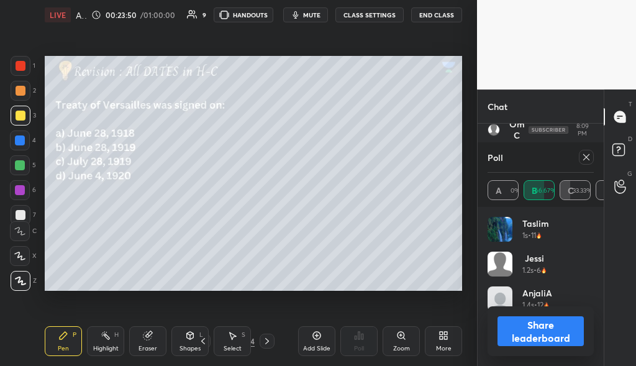
click at [542, 332] on button "Share leaderboard" at bounding box center [540, 331] width 86 height 30
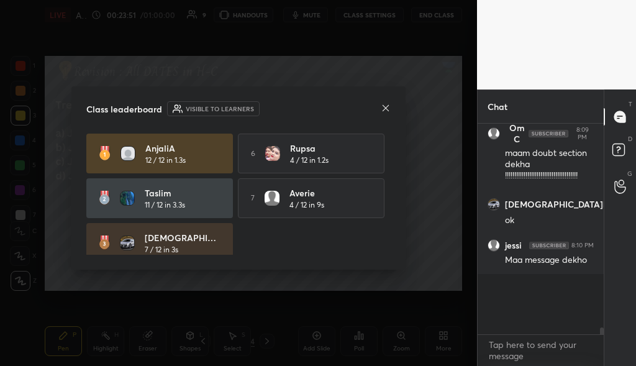
scroll to position [4, 4]
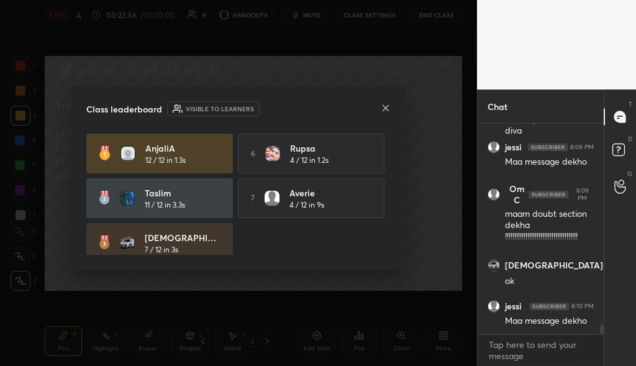
click at [386, 112] on icon at bounding box center [386, 108] width 10 height 10
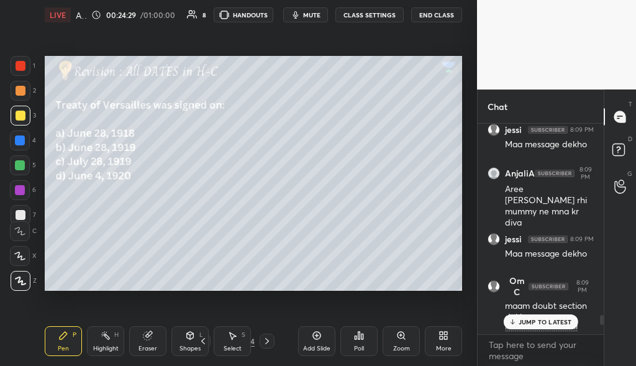
click at [554, 319] on p "JUMP TO LATEST" at bounding box center [545, 321] width 53 height 7
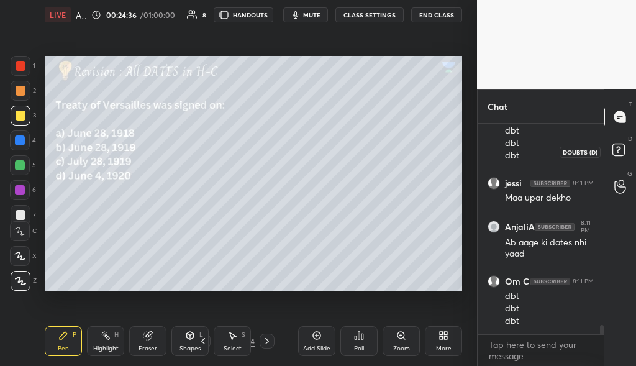
click at [624, 155] on icon at bounding box center [620, 151] width 22 height 22
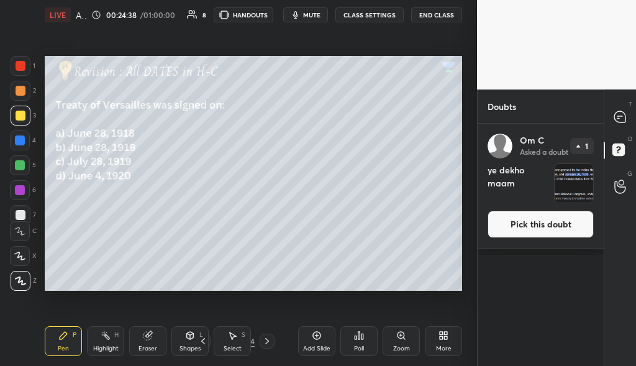
click at [586, 188] on img "grid" at bounding box center [574, 183] width 39 height 39
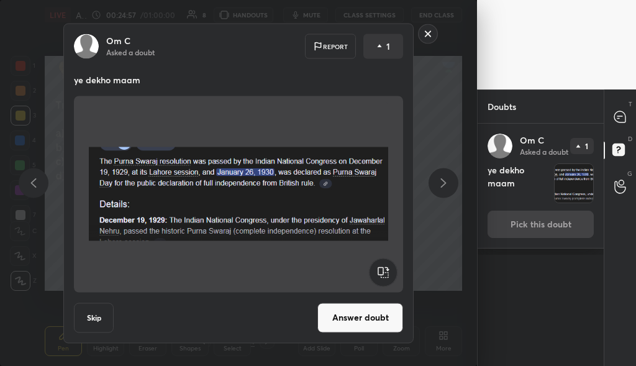
click at [424, 35] on rect at bounding box center [428, 33] width 19 height 19
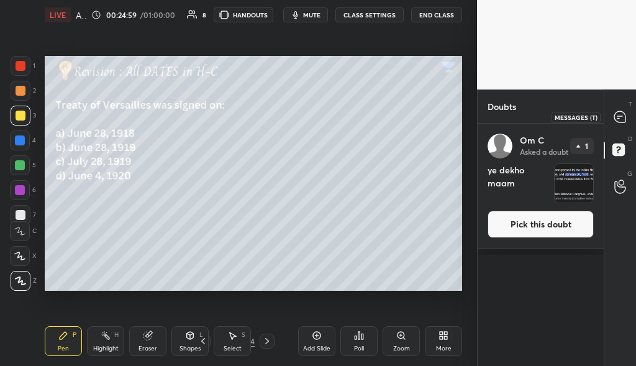
click at [619, 107] on div at bounding box center [620, 117] width 25 height 22
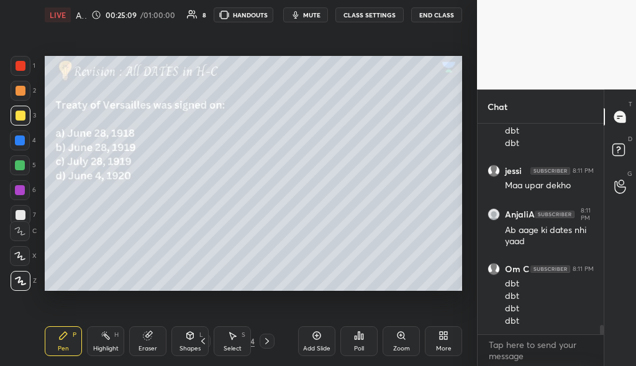
scroll to position [4530, 0]
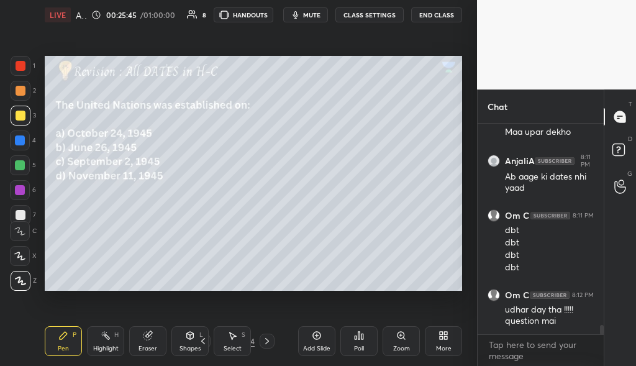
click at [349, 340] on div "Poll" at bounding box center [358, 341] width 37 height 30
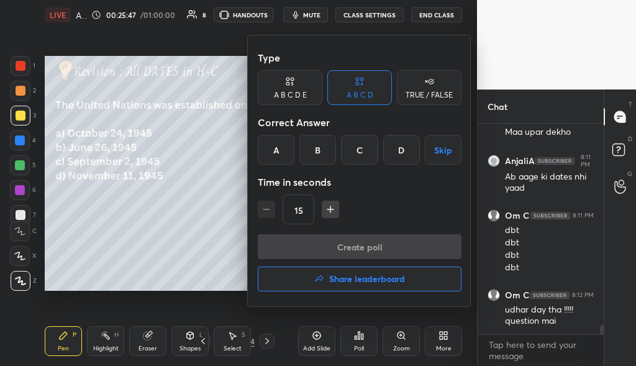
click at [283, 147] on div "A" at bounding box center [276, 150] width 37 height 30
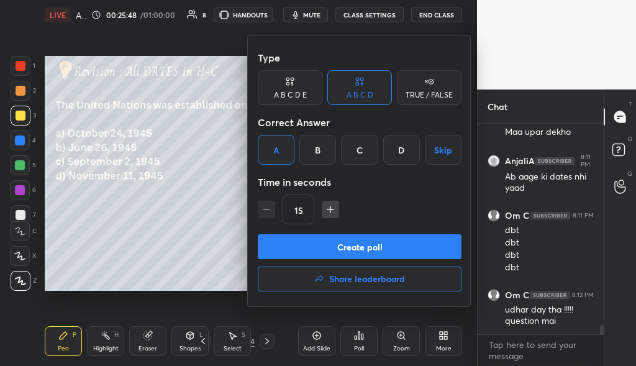
click at [391, 245] on button "Create poll" at bounding box center [360, 246] width 204 height 25
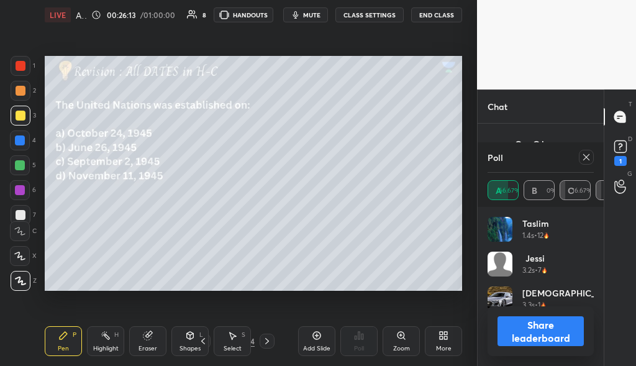
scroll to position [4300, 0]
click at [590, 161] on icon at bounding box center [586, 157] width 10 height 10
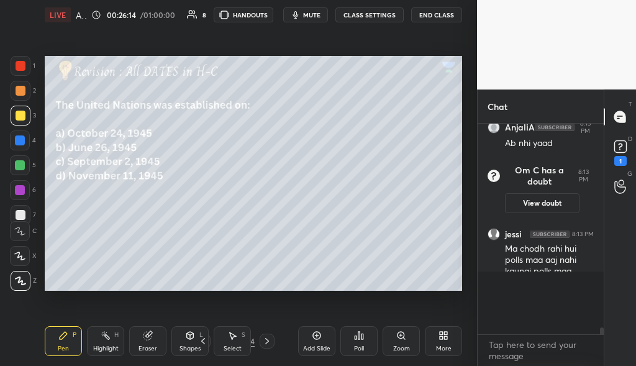
scroll to position [235, 122]
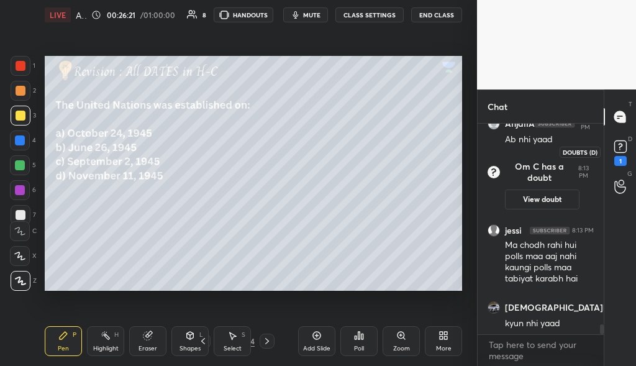
click at [625, 159] on div "1" at bounding box center [620, 161] width 12 height 10
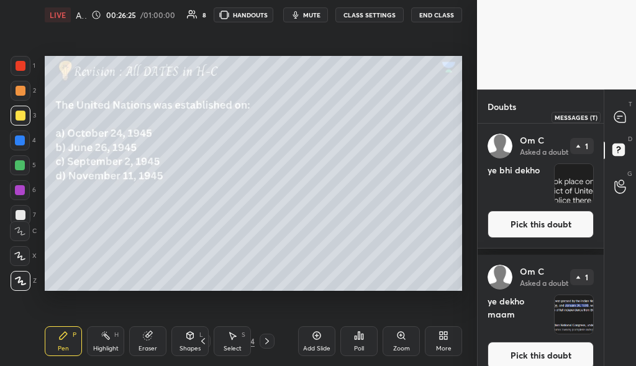
click at [620, 120] on icon at bounding box center [619, 116] width 11 height 11
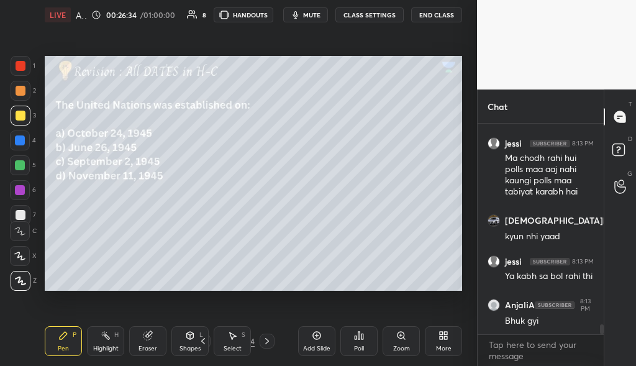
click at [367, 343] on div "Poll" at bounding box center [358, 341] width 37 height 30
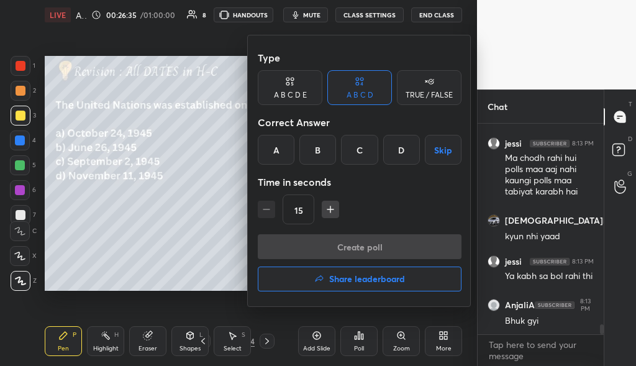
click at [393, 278] on h4 "Share leaderboard" at bounding box center [367, 279] width 76 height 9
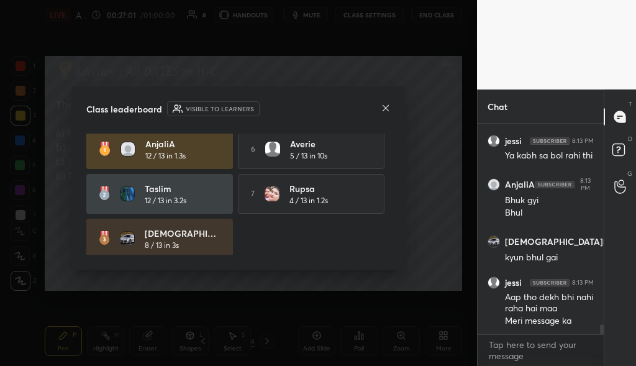
click at [381, 106] on icon at bounding box center [386, 108] width 10 height 10
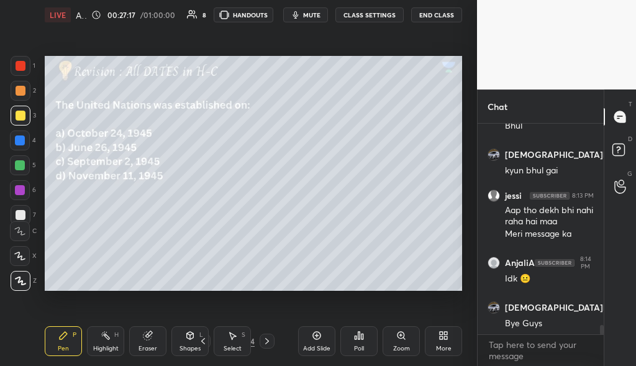
scroll to position [4480, 0]
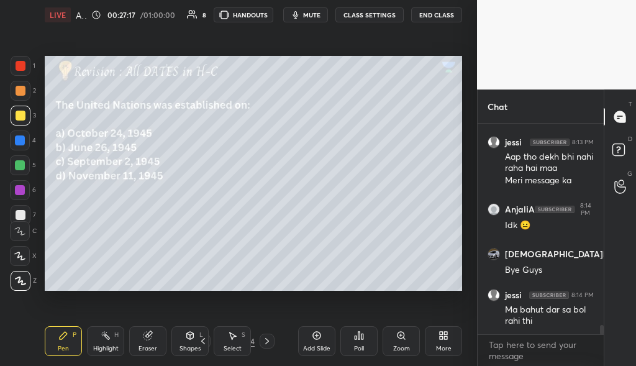
click at [269, 337] on icon at bounding box center [267, 341] width 10 height 10
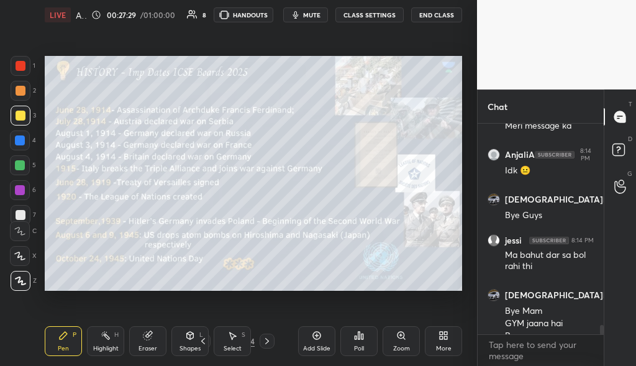
scroll to position [4547, 0]
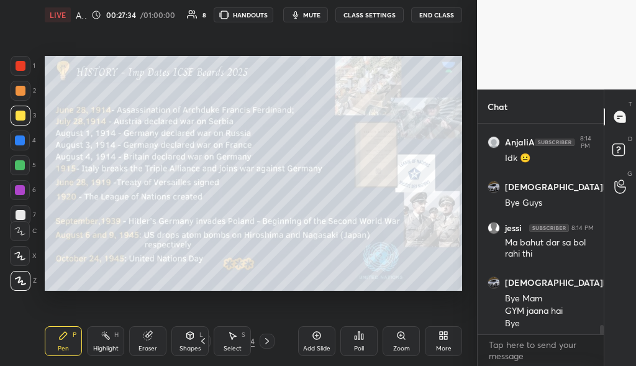
click at [270, 343] on icon at bounding box center [267, 341] width 10 height 10
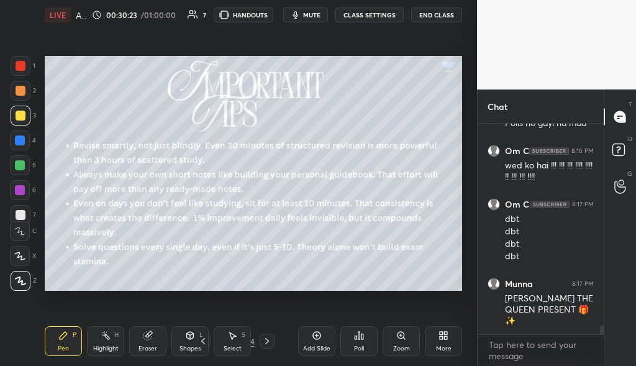
scroll to position [5083, 0]
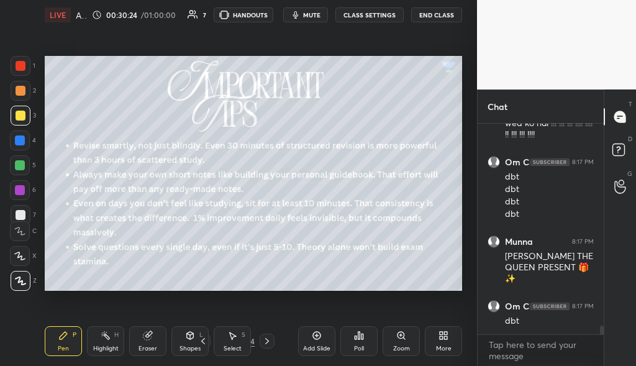
click at [270, 342] on icon at bounding box center [267, 341] width 10 height 10
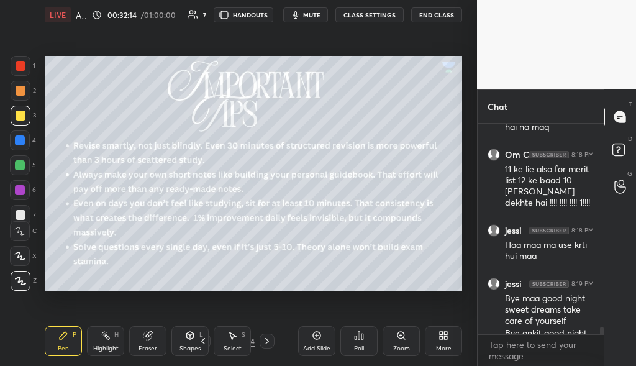
scroll to position [5578, 0]
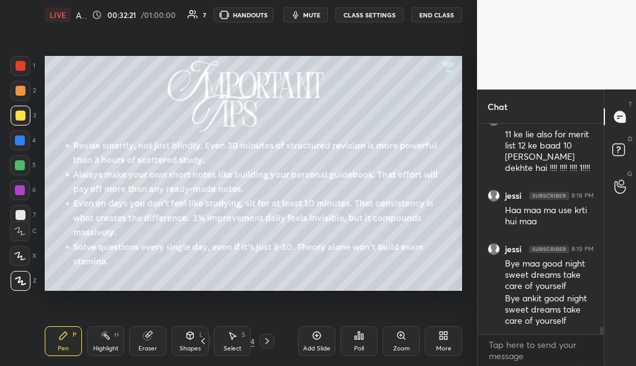
click at [271, 338] on icon at bounding box center [267, 341] width 10 height 10
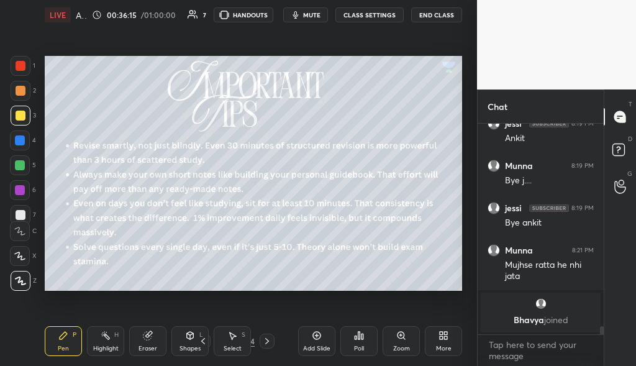
scroll to position [5257, 0]
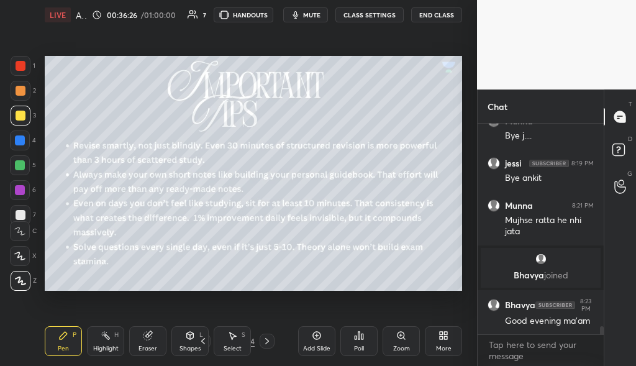
click at [622, 164] on div "D Doubts (D)" at bounding box center [620, 151] width 32 height 35
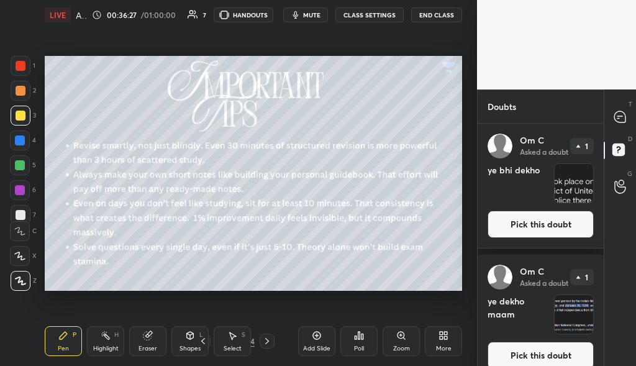
click at [565, 196] on img "grid" at bounding box center [574, 183] width 39 height 39
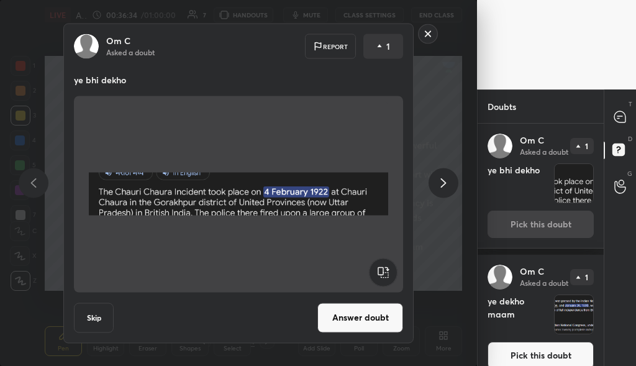
click at [425, 35] on rect at bounding box center [428, 33] width 19 height 19
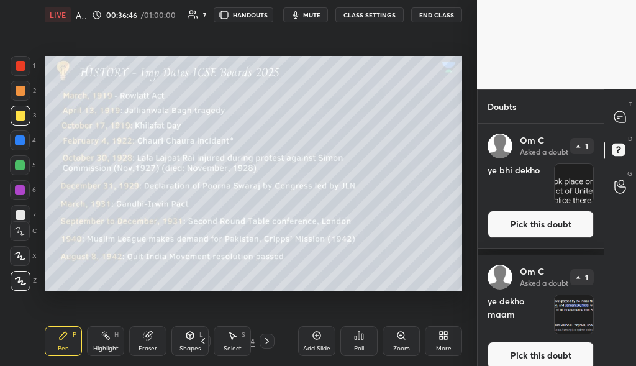
click at [625, 131] on div "T Messages (T)" at bounding box center [620, 116] width 32 height 35
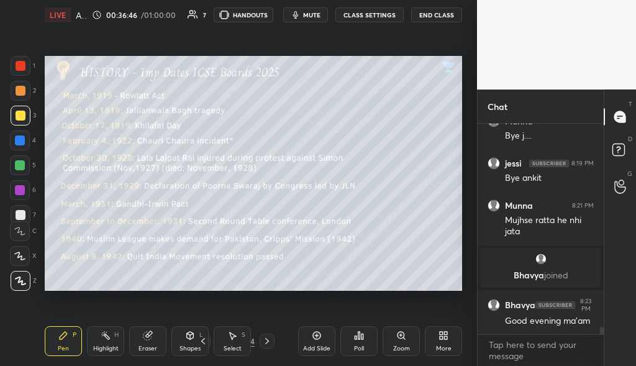
scroll to position [207, 122]
click at [273, 346] on div at bounding box center [267, 341] width 15 height 15
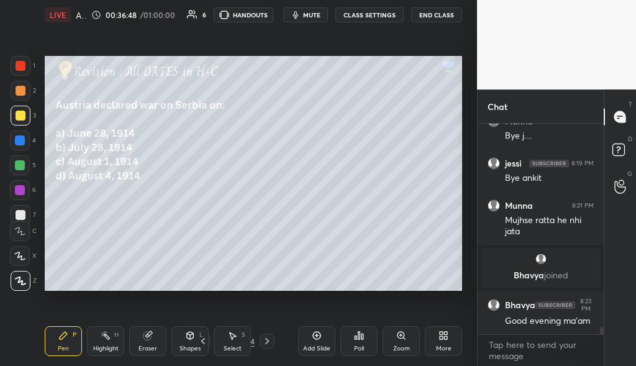
click at [273, 346] on div at bounding box center [267, 341] width 15 height 15
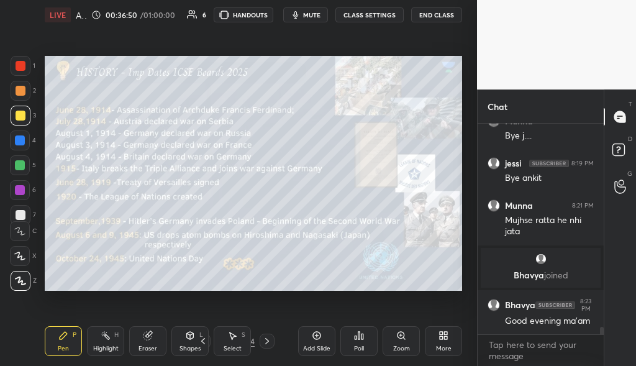
click at [273, 346] on div at bounding box center [267, 341] width 15 height 15
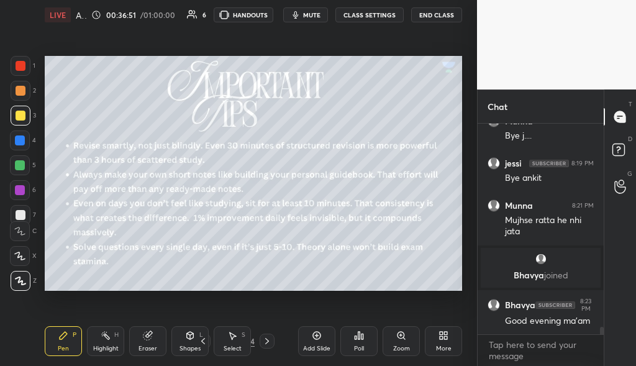
click at [273, 346] on div at bounding box center [267, 341] width 15 height 15
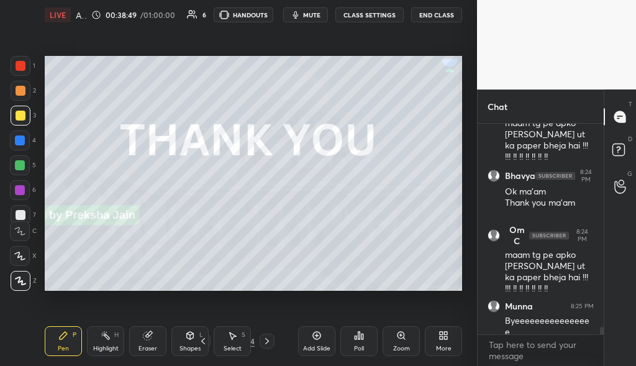
scroll to position [5956, 0]
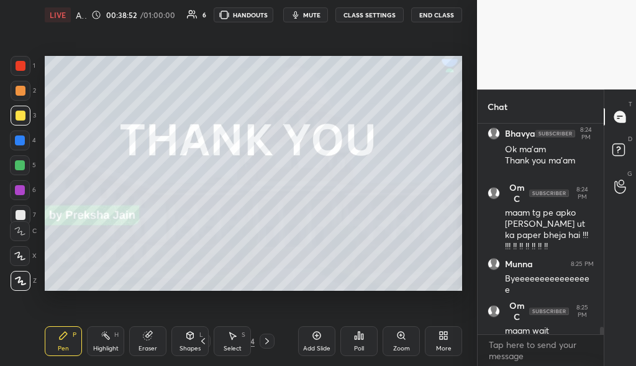
click at [611, 138] on div "D Doubts (D)" at bounding box center [620, 151] width 32 height 35
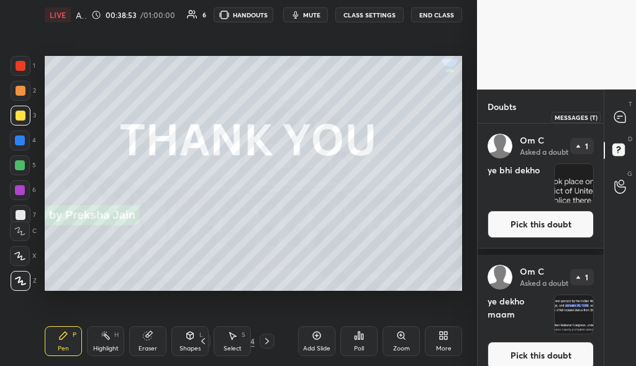
click at [626, 120] on icon at bounding box center [620, 117] width 13 height 13
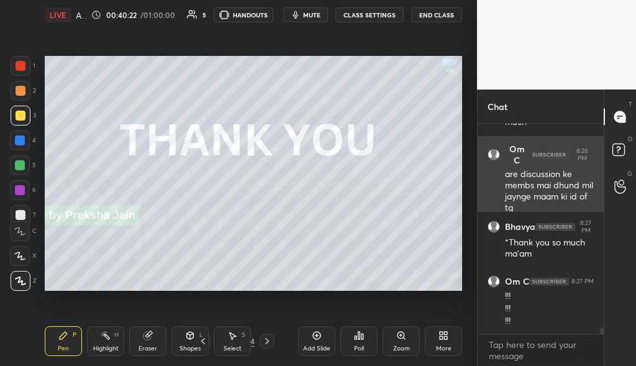
scroll to position [6454, 0]
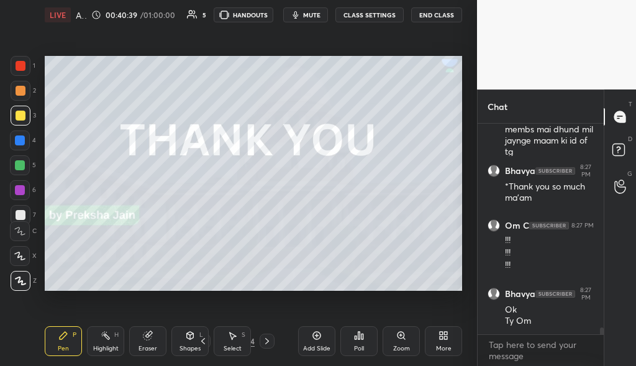
click at [449, 16] on button "End Class" at bounding box center [436, 14] width 51 height 15
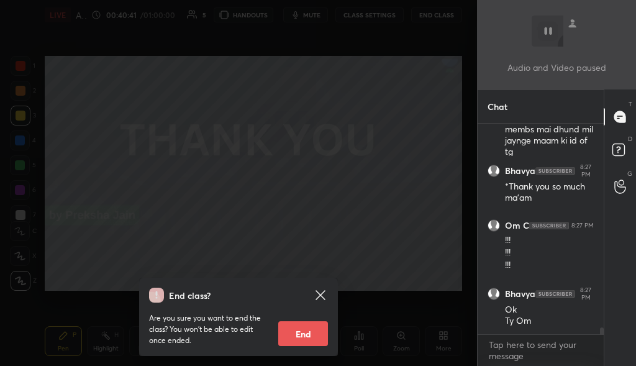
click at [390, 72] on div "End class? Are you sure you want to end the class? You won’t be able to edit on…" at bounding box center [238, 183] width 477 height 366
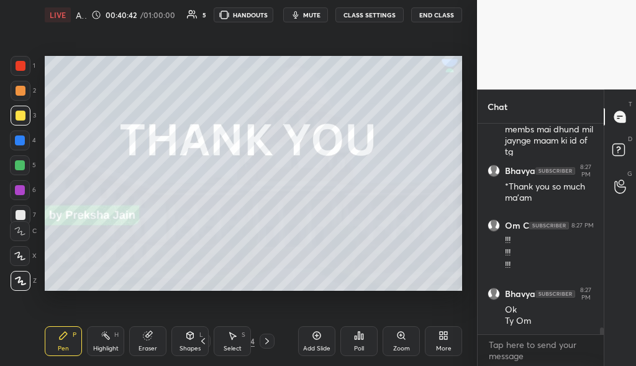
scroll to position [6496, 0]
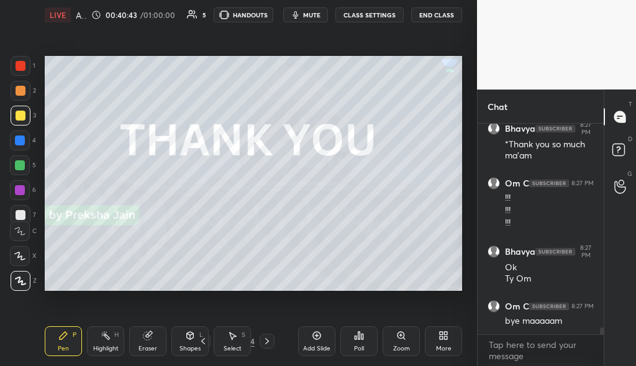
click at [452, 10] on button "End Class" at bounding box center [436, 14] width 51 height 15
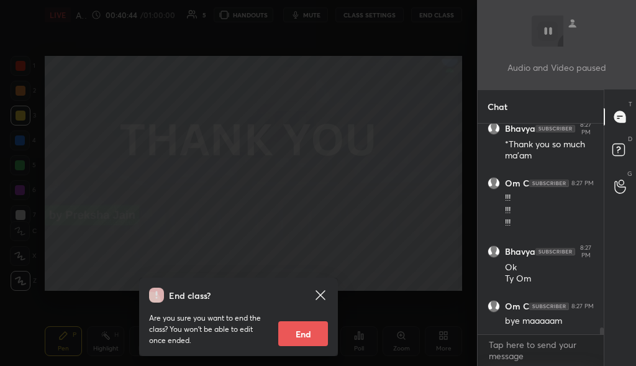
click at [311, 337] on button "End" at bounding box center [303, 333] width 50 height 25
type textarea "x"
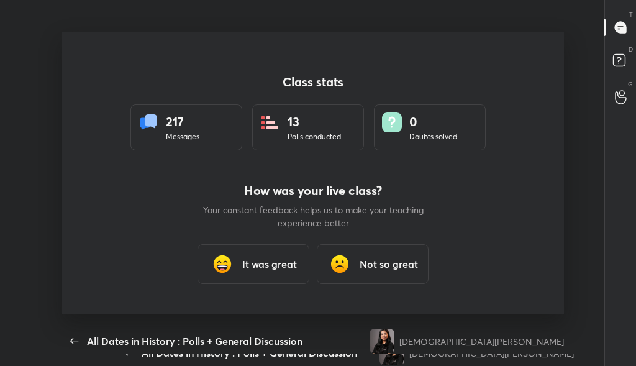
scroll to position [0, 0]
